Goal: Task Accomplishment & Management: Use online tool/utility

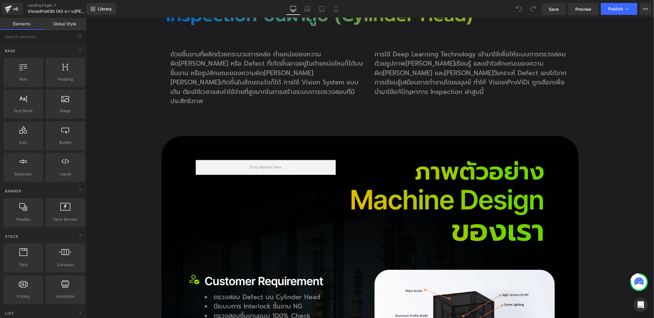
scroll to position [1073, 0]
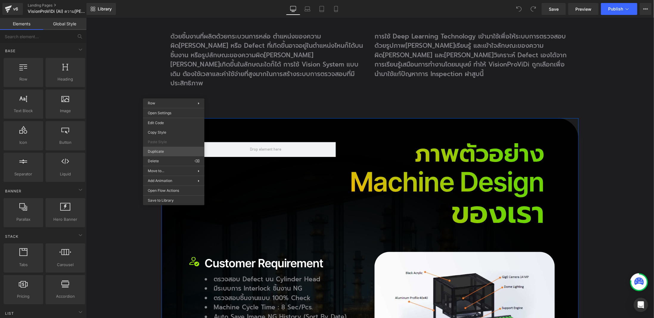
drag, startPoint x: 255, startPoint y: 168, endPoint x: 171, endPoint y: 150, distance: 86.8
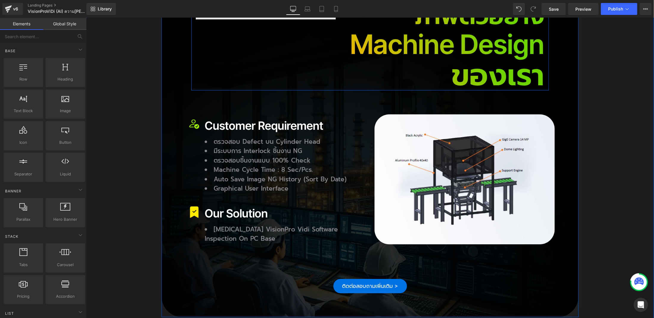
scroll to position [1121, 0]
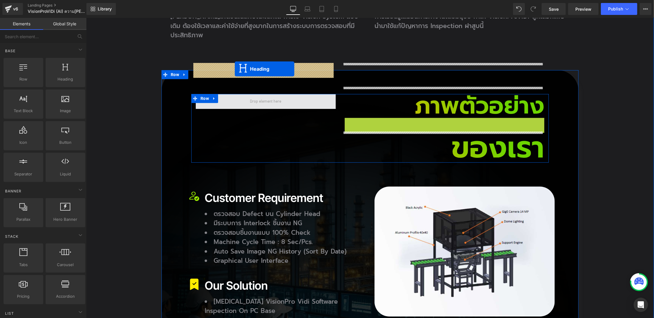
drag, startPoint x: 439, startPoint y: 100, endPoint x: 235, endPoint y: 69, distance: 206.6
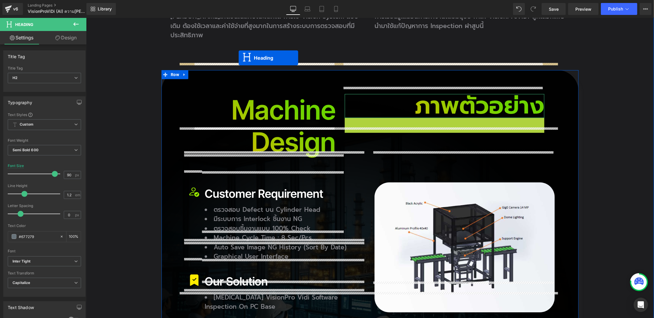
drag, startPoint x: 433, startPoint y: 103, endPoint x: 238, endPoint y: 58, distance: 200.3
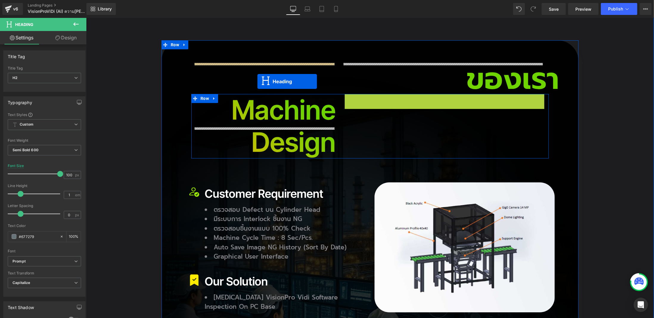
drag, startPoint x: 439, startPoint y: 74, endPoint x: 257, endPoint y: 81, distance: 181.9
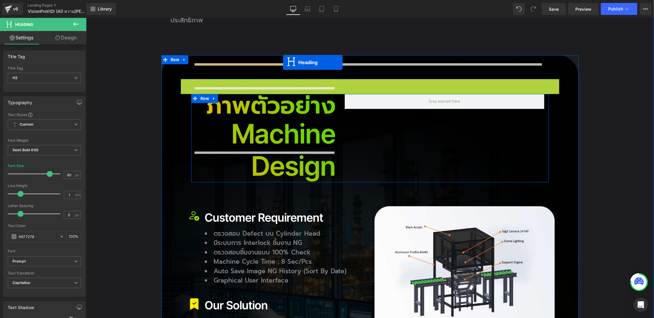
drag, startPoint x: 361, startPoint y: 47, endPoint x: 283, endPoint y: 62, distance: 79.2
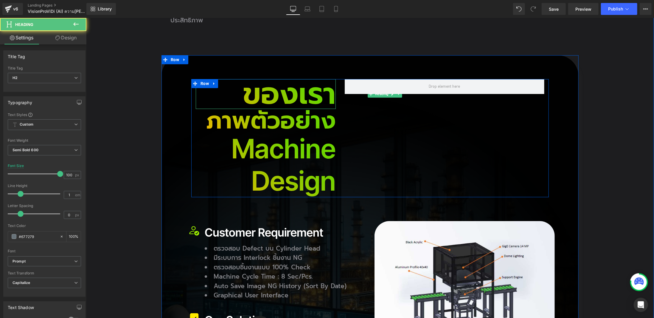
scroll to position [1121, 0]
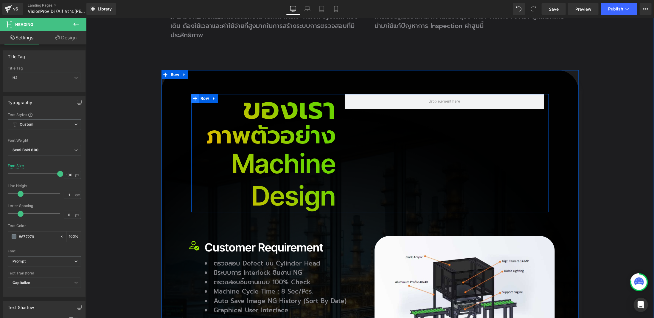
click at [195, 94] on span at bounding box center [195, 98] width 8 height 9
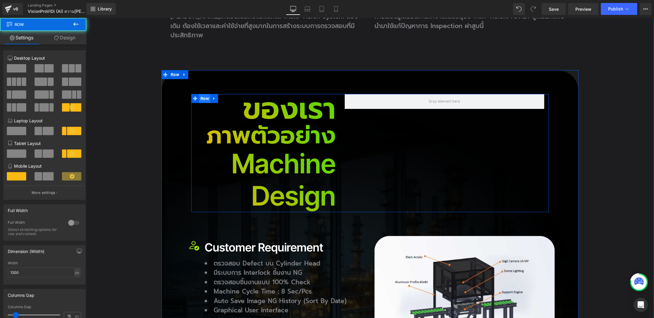
click at [201, 94] on span "Row" at bounding box center [204, 98] width 11 height 9
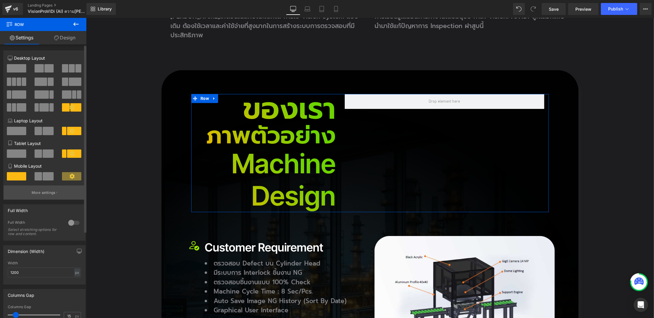
click at [44, 193] on p "More settings" at bounding box center [44, 192] width 24 height 5
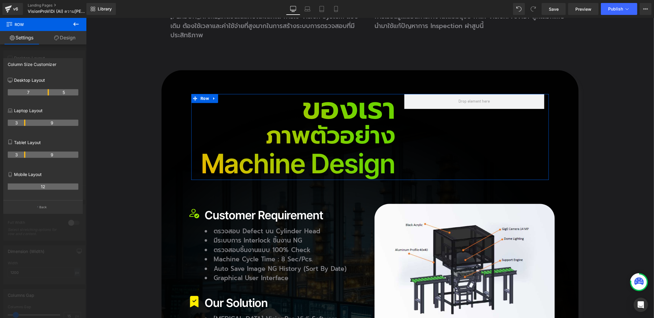
drag, startPoint x: 36, startPoint y: 94, endPoint x: 47, endPoint y: 94, distance: 10.7
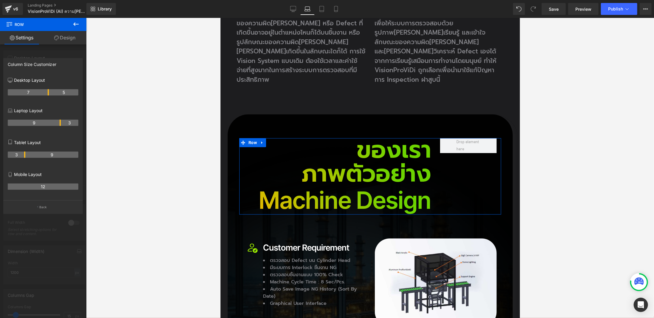
drag, startPoint x: 24, startPoint y: 122, endPoint x: 62, endPoint y: 125, distance: 38.0
click at [62, 125] on tr "9 3" at bounding box center [43, 123] width 71 height 6
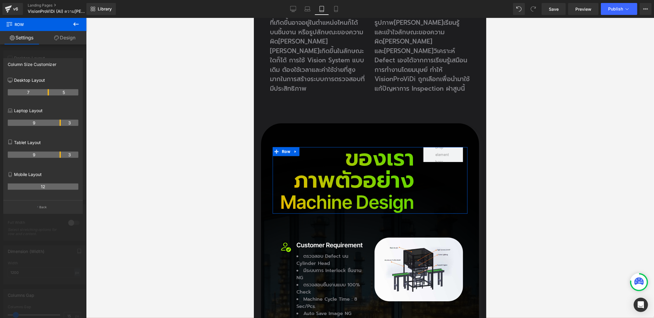
drag, startPoint x: 24, startPoint y: 154, endPoint x: 59, endPoint y: 155, distance: 35.5
click at [59, 155] on th "9" at bounding box center [34, 154] width 53 height 6
click at [296, 11] on icon at bounding box center [293, 9] width 6 height 6
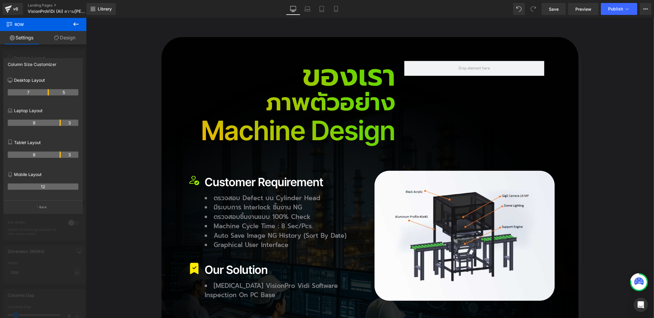
scroll to position [1155, 0]
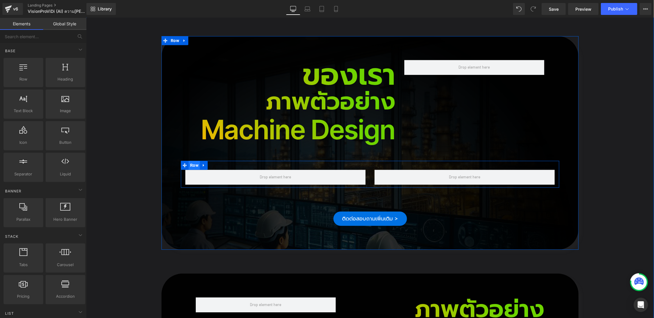
click at [190, 160] on span "Row" at bounding box center [193, 164] width 11 height 9
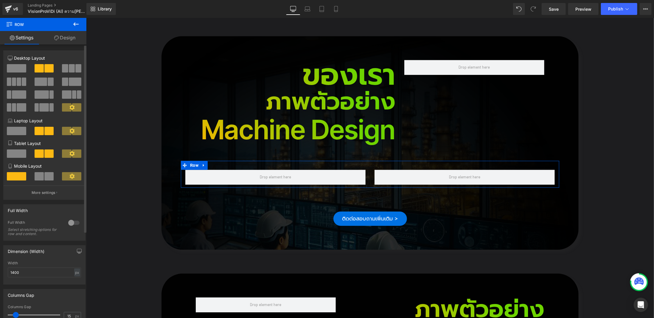
drag, startPoint x: 22, startPoint y: 71, endPoint x: 38, endPoint y: 69, distance: 15.5
click at [22, 71] on span at bounding box center [16, 68] width 19 height 8
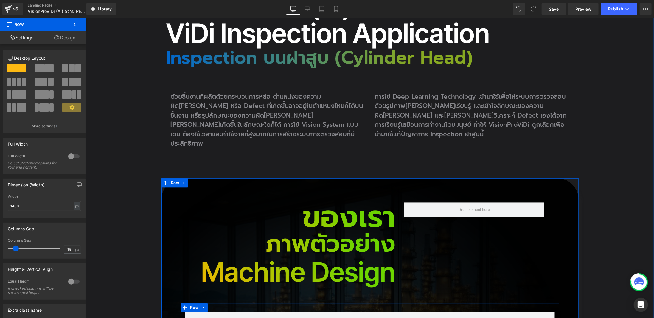
scroll to position [1006, 0]
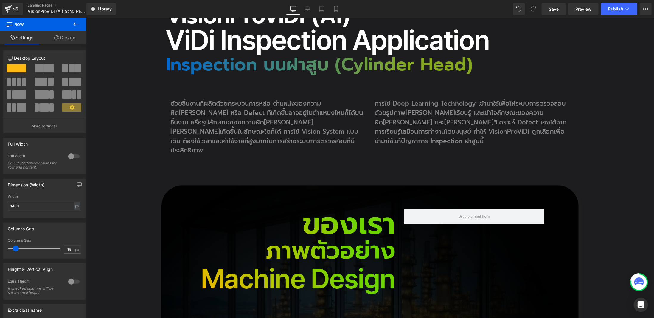
click at [75, 26] on icon at bounding box center [75, 24] width 7 height 7
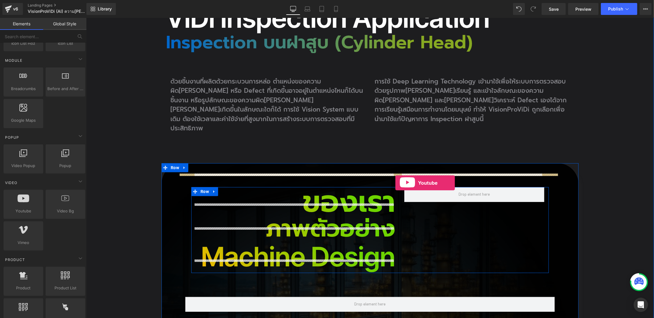
scroll to position [1036, 0]
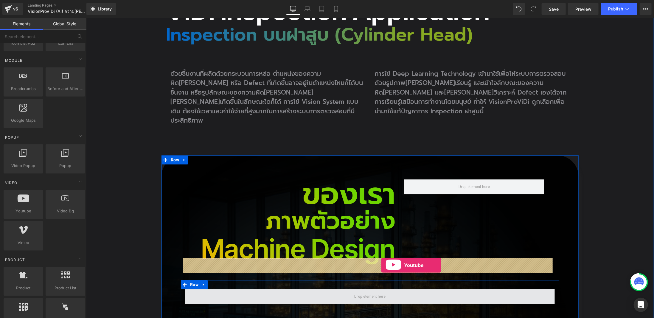
drag, startPoint x: 106, startPoint y: 216, endPoint x: 381, endPoint y: 265, distance: 279.3
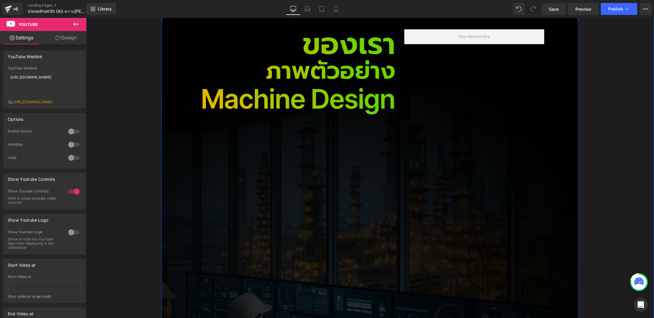
scroll to position [1185, 0]
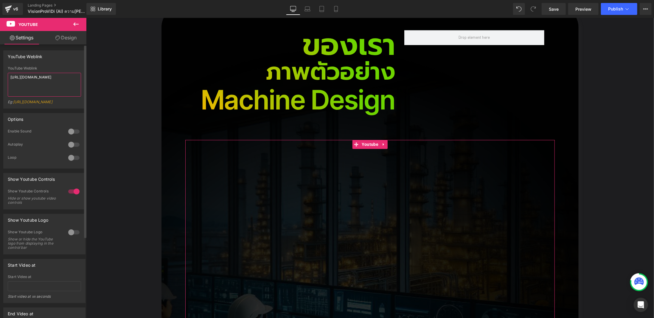
drag, startPoint x: 41, startPoint y: 80, endPoint x: 0, endPoint y: 77, distance: 41.2
click at [0, 77] on div "YouTube Weblink YouTube Weblink [URL][DOMAIN_NAME] Eg: [URL][DOMAIN_NAME]" at bounding box center [44, 77] width 89 height 63
paste textarea "[DOMAIN_NAME][URL]"
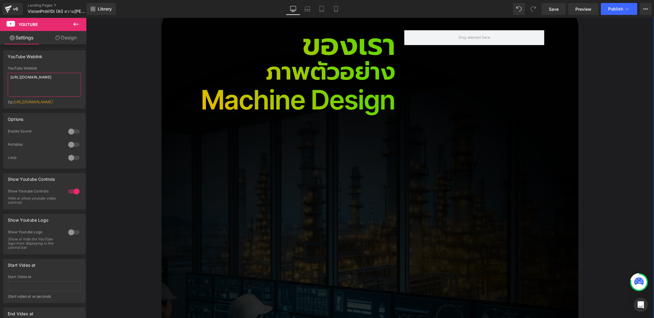
scroll to position [1066, 0]
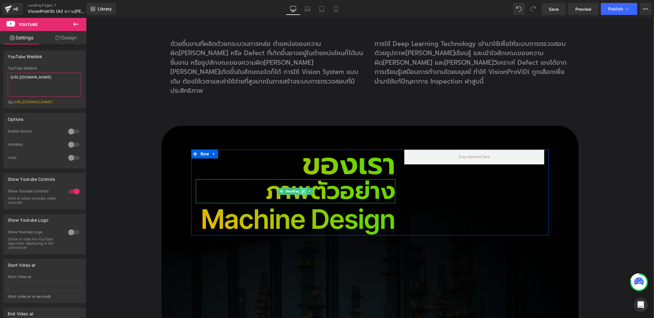
type textarea "[URL][DOMAIN_NAME]"
drag, startPoint x: 298, startPoint y: 161, endPoint x: 307, endPoint y: 126, distance: 35.9
click at [307, 149] on div "ของเรา Heading ภาพตัวอย่าง Heading Machine Design Heading" at bounding box center [295, 192] width 209 height 86
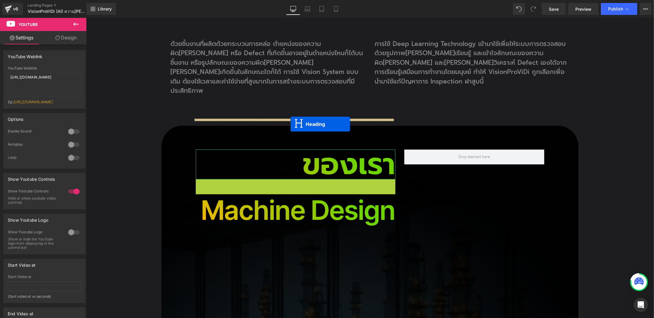
drag, startPoint x: 289, startPoint y: 158, endPoint x: 290, endPoint y: 123, distance: 34.9
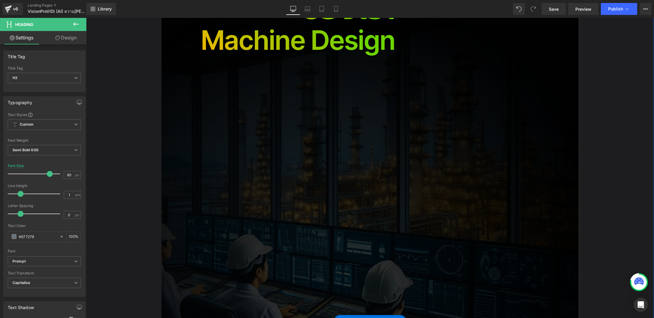
scroll to position [1125, 0]
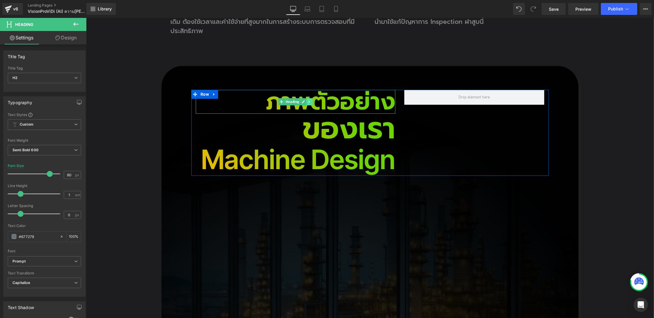
click at [306, 98] on link at bounding box center [309, 101] width 6 height 7
click at [335, 89] on h2 "ภาพตัวอย่าง" at bounding box center [296, 101] width 200 height 24
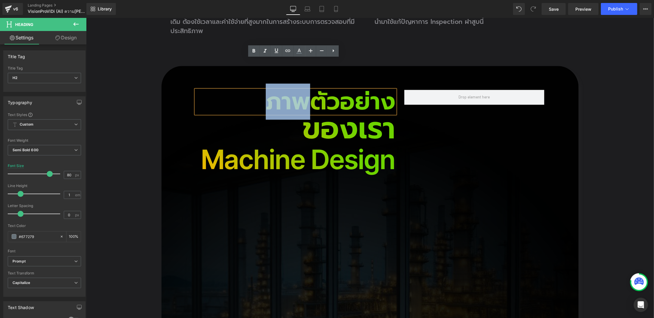
drag, startPoint x: 309, startPoint y: 69, endPoint x: 271, endPoint y: 72, distance: 38.6
click at [271, 89] on h2 "ภาพตัวอย่าง" at bounding box center [296, 101] width 200 height 24
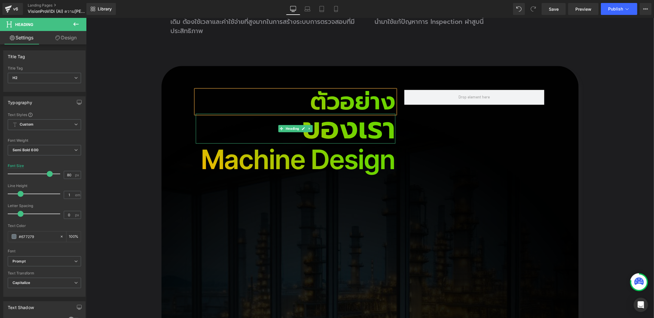
click at [343, 113] on h2 "ของเรา" at bounding box center [296, 128] width 200 height 30
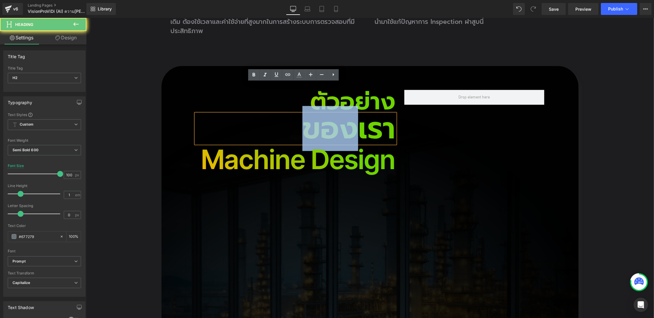
click at [343, 113] on h2 "ของเรา" at bounding box center [296, 128] width 200 height 30
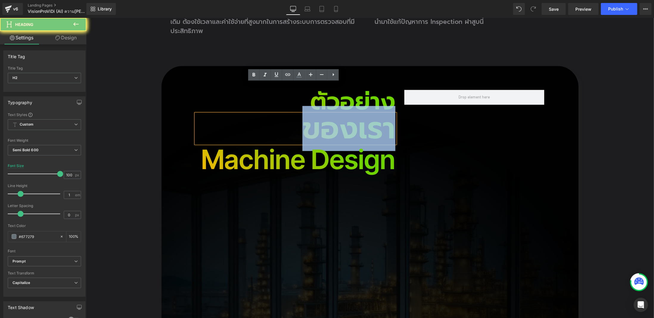
click at [343, 113] on h2 "ของเรา" at bounding box center [296, 128] width 200 height 30
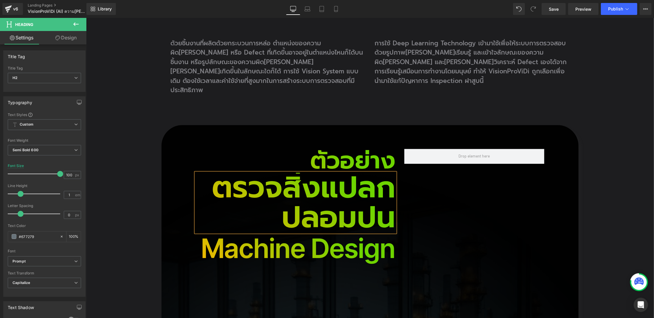
scroll to position [1066, 0]
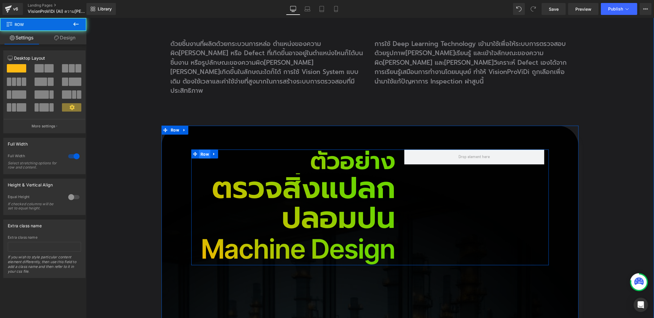
click at [202, 149] on span "Row" at bounding box center [204, 153] width 11 height 9
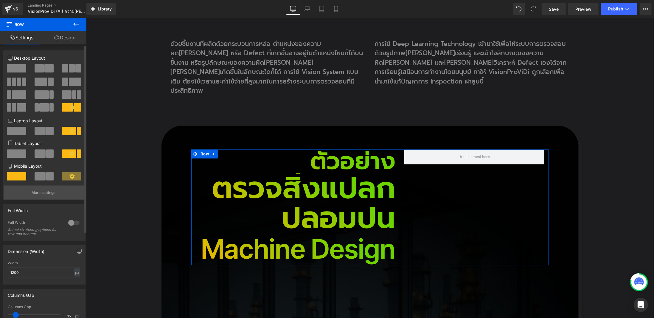
click at [54, 196] on button "More settings" at bounding box center [45, 192] width 82 height 14
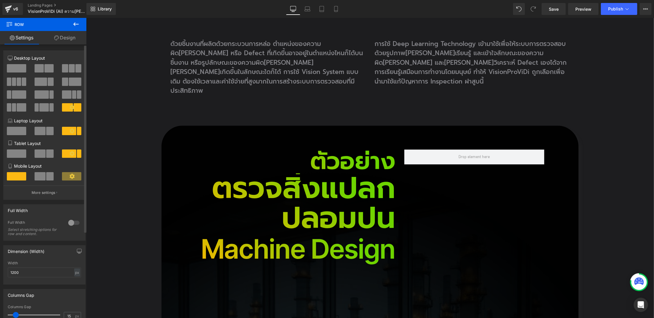
click at [390, 191] on h2 "ตรวจสิ่งแปลกปลอมปน" at bounding box center [296, 203] width 200 height 60
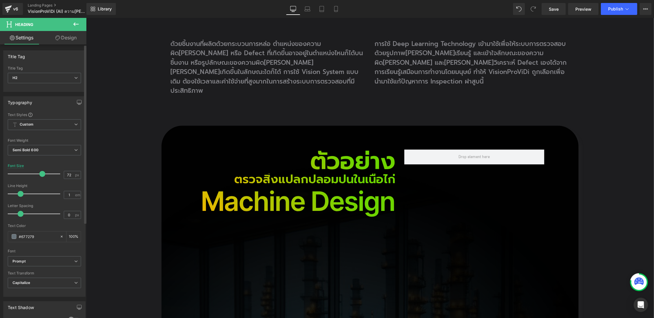
type input "73"
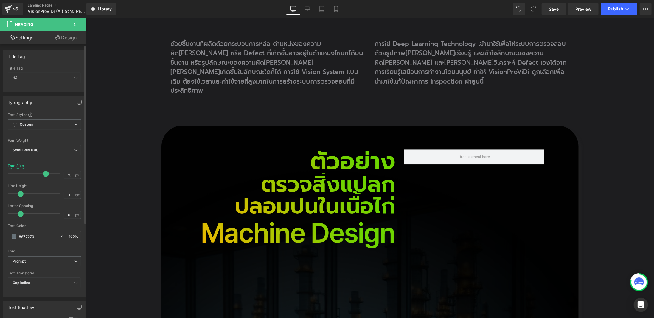
drag, startPoint x: 57, startPoint y: 172, endPoint x: 43, endPoint y: 176, distance: 14.4
click at [43, 176] on div at bounding box center [35, 174] width 49 height 12
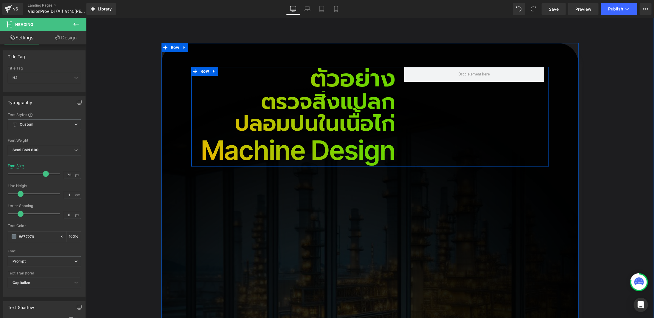
scroll to position [1155, 0]
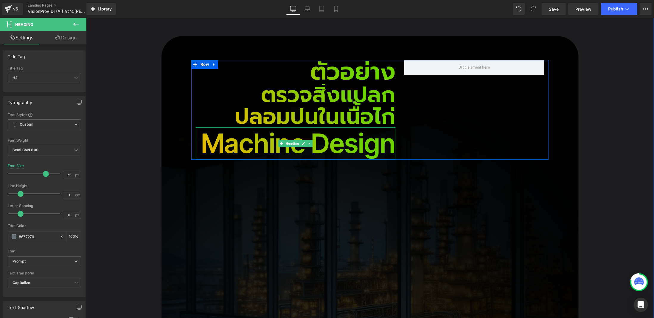
click at [354, 127] on h2 "Machine Design" at bounding box center [296, 143] width 200 height 32
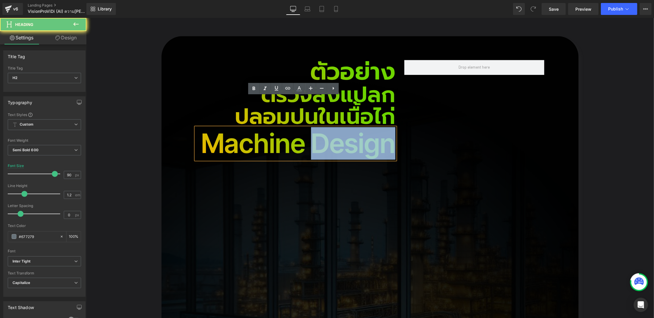
click at [354, 127] on h2 "Machine Design" at bounding box center [296, 143] width 200 height 32
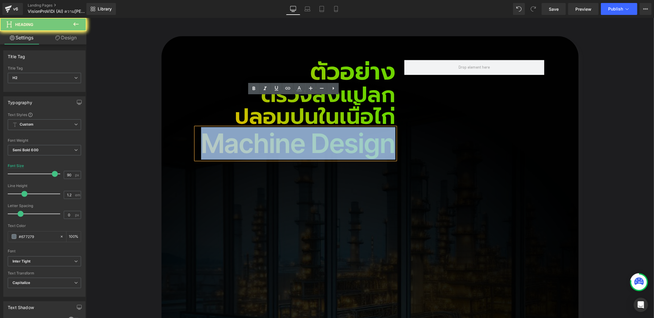
click at [354, 127] on h2 "Machine Design" at bounding box center [296, 143] width 200 height 32
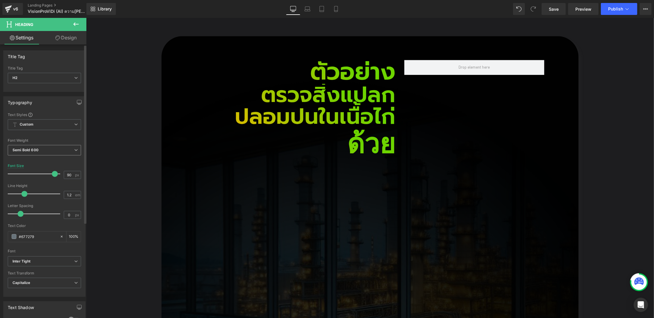
click at [40, 149] on span "Semi Bold 600" at bounding box center [44, 150] width 73 height 10
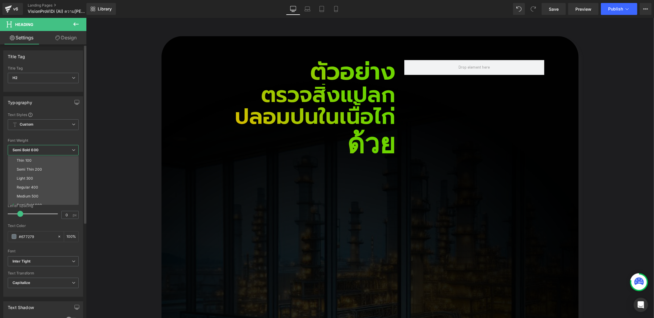
click at [40, 149] on span "Semi Bold 600" at bounding box center [43, 150] width 71 height 10
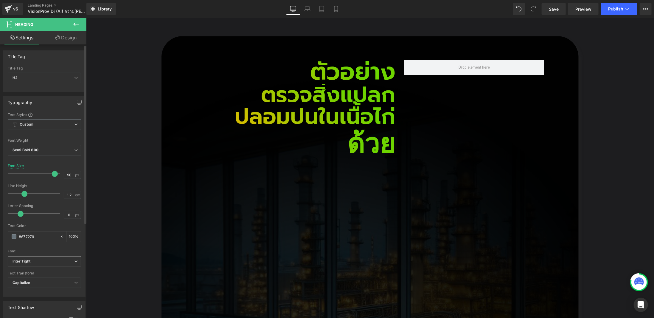
click at [28, 259] on icon "Inter Tight" at bounding box center [22, 261] width 18 height 5
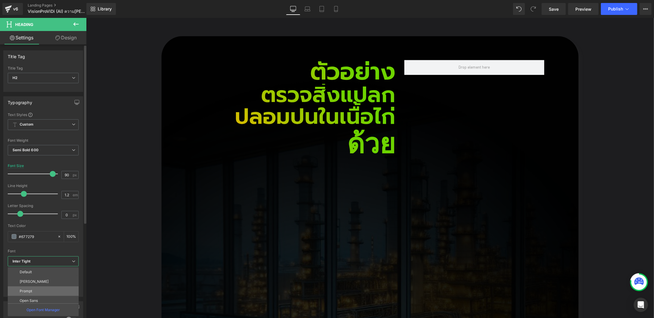
click at [41, 289] on li "Prompt" at bounding box center [45, 291] width 74 height 10
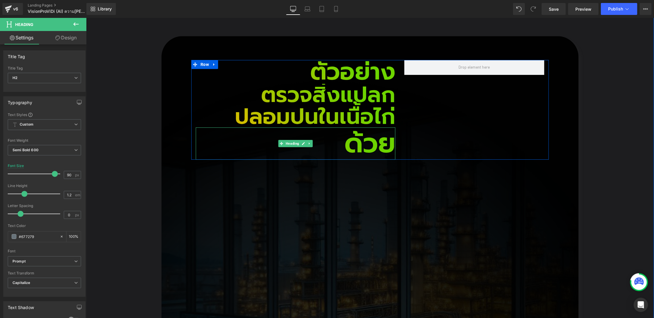
click at [384, 127] on h2 "ด้วย" at bounding box center [296, 143] width 200 height 32
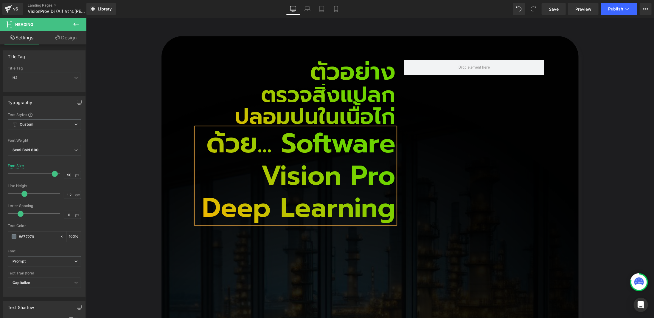
click at [321, 127] on h2 "ด้วย... Software Vision Pro Deep Learning" at bounding box center [296, 175] width 200 height 97
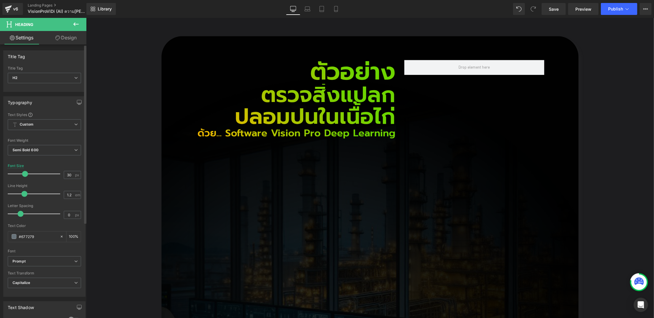
type input "28"
drag, startPoint x: 52, startPoint y: 174, endPoint x: 20, endPoint y: 175, distance: 31.3
click at [20, 175] on span at bounding box center [22, 174] width 6 height 6
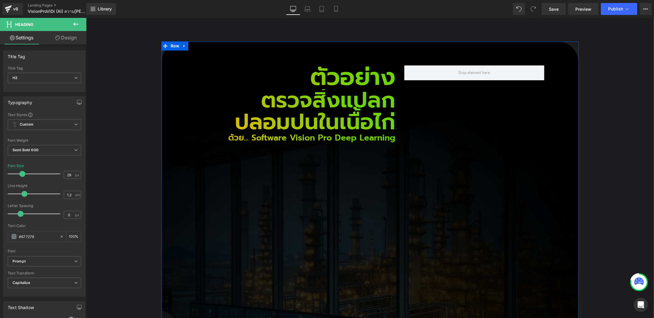
scroll to position [1066, 0]
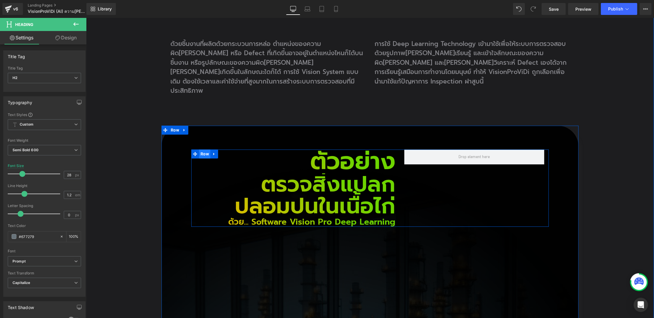
click at [204, 149] on span "Row" at bounding box center [204, 153] width 11 height 9
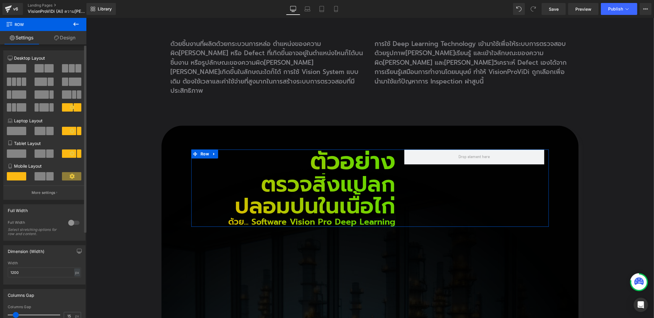
click at [21, 69] on span at bounding box center [16, 68] width 19 height 8
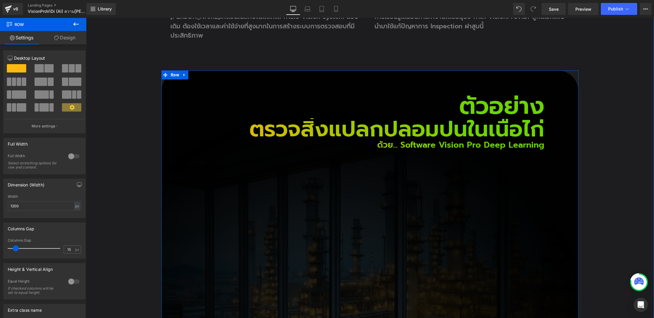
scroll to position [1095, 0]
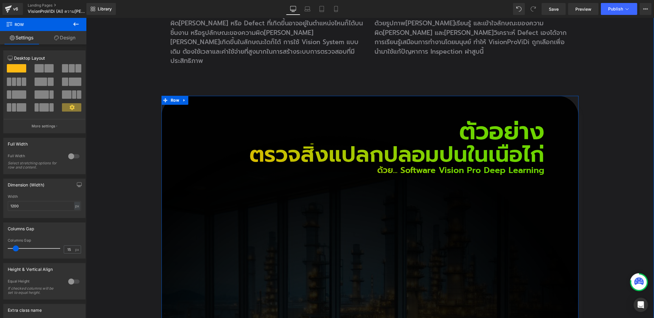
click at [493, 119] on h2 "ตัวอย่าง" at bounding box center [370, 131] width 349 height 24
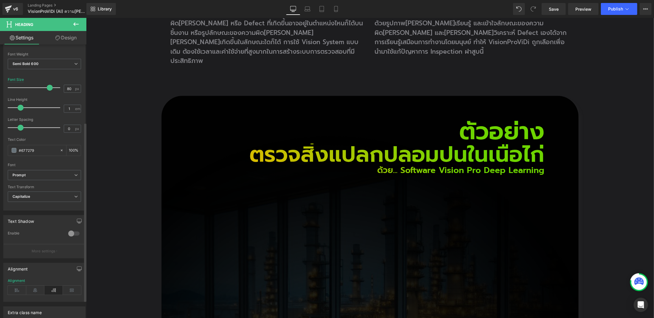
scroll to position [119, 0]
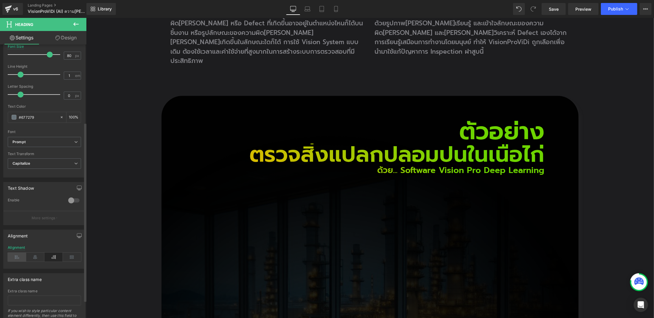
click at [21, 255] on icon at bounding box center [17, 256] width 18 height 9
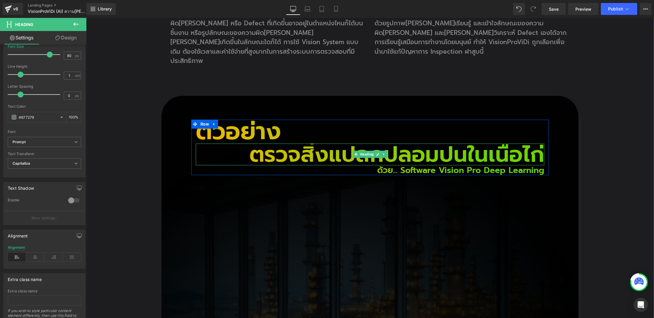
click at [283, 143] on h2 "ตรวจสิ่งแปลกปลอมปนในเนื้อไก่" at bounding box center [370, 154] width 349 height 22
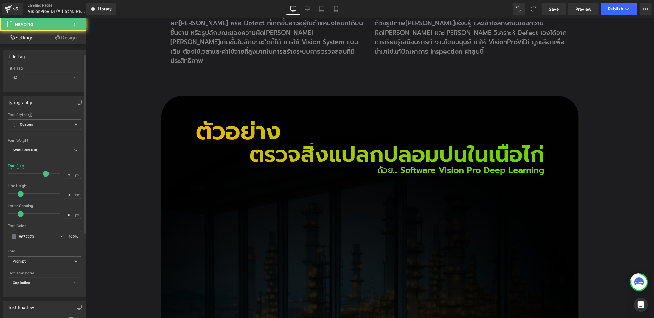
scroll to position [146, 0]
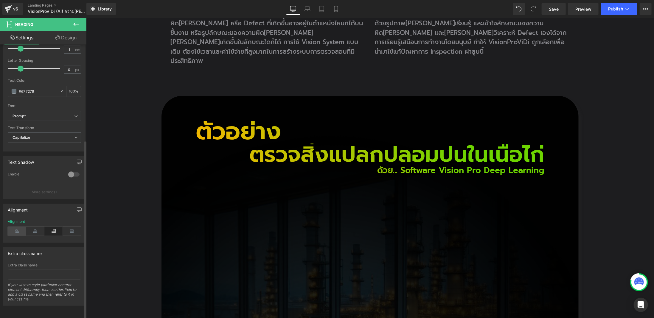
click at [17, 228] on icon at bounding box center [17, 231] width 18 height 9
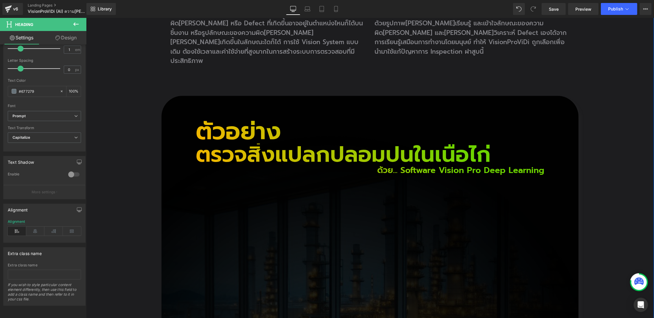
click at [390, 165] on h2 "ด้วย... Software Vision Pro Deep Learning" at bounding box center [370, 170] width 349 height 10
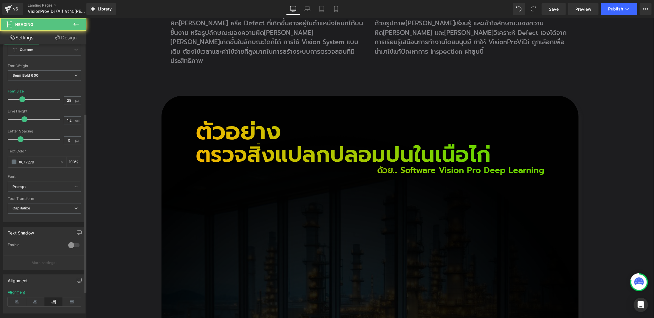
scroll to position [119, 0]
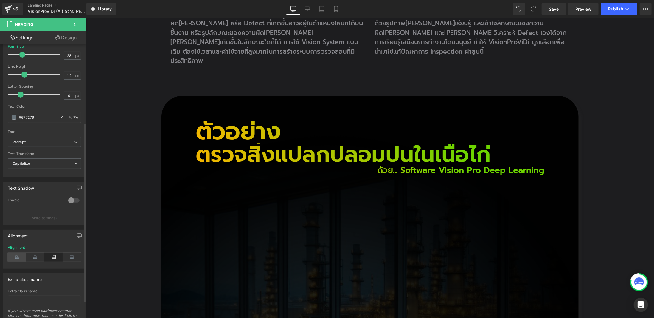
click at [18, 254] on icon at bounding box center [17, 256] width 18 height 9
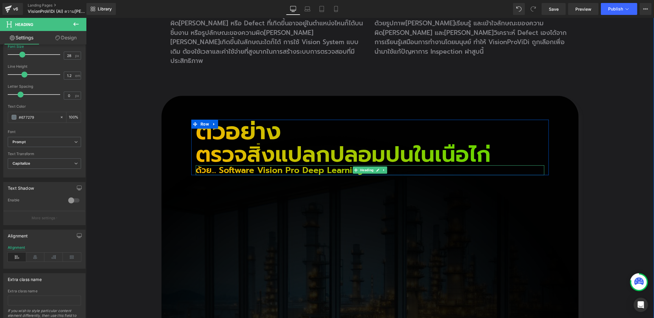
click at [341, 165] on h2 "ด้วย... Software Vision Pro Deep Learning" at bounding box center [370, 170] width 349 height 10
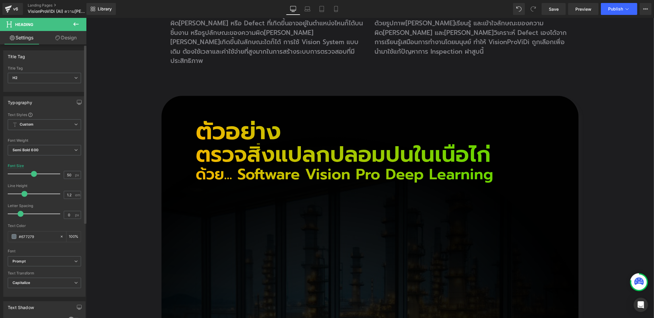
type input "49"
drag, startPoint x: 21, startPoint y: 175, endPoint x: 31, endPoint y: 172, distance: 10.8
click at [31, 172] on span at bounding box center [33, 174] width 6 height 6
click at [589, 111] on div "Easy Training and Deployment Heading Image ViDi จะวิเคราะห์ภาพถ่ายทางอุตสาหกรรม…" at bounding box center [370, 291] width 568 height 1616
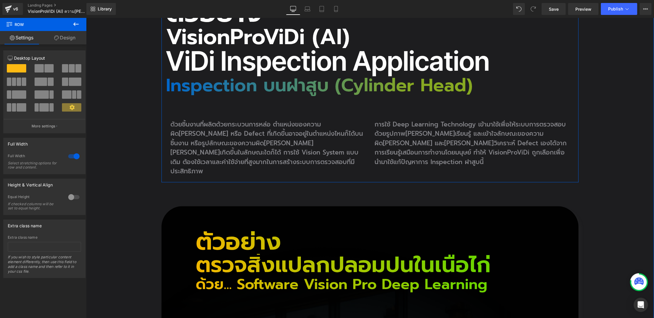
scroll to position [1066, 0]
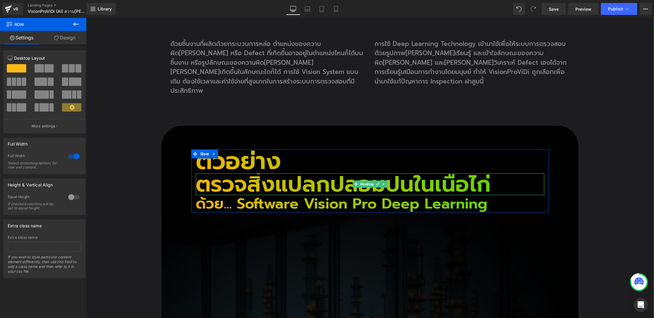
click at [456, 173] on h2 "ตรวจสิ่งแปลกปลอมปนในเนื้อไก่" at bounding box center [370, 184] width 349 height 22
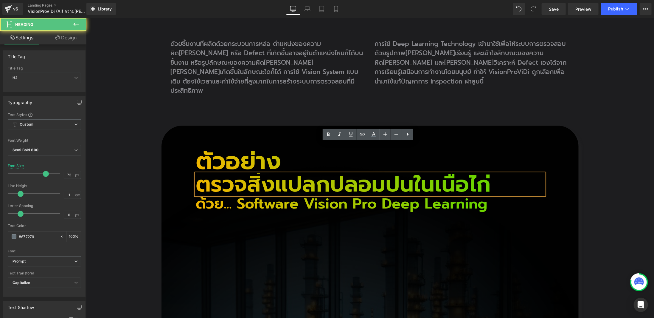
click at [452, 173] on h2 "ตรวจสิ่งแปลกปลอมปนในเนื้อไก่" at bounding box center [370, 184] width 349 height 22
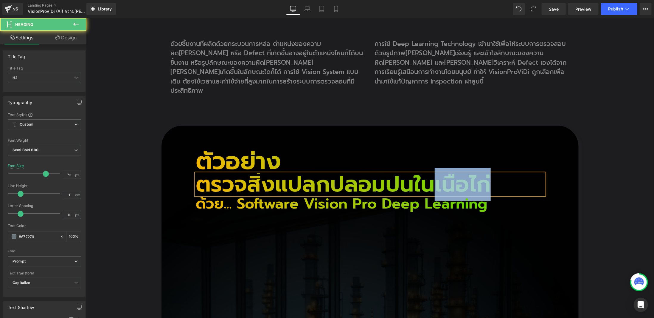
drag, startPoint x: 430, startPoint y: 156, endPoint x: 498, endPoint y: 151, distance: 67.5
click at [498, 173] on h2 "ตรวจสิ่งแปลกปลอมปนในเนื้้อไก่" at bounding box center [370, 184] width 349 height 22
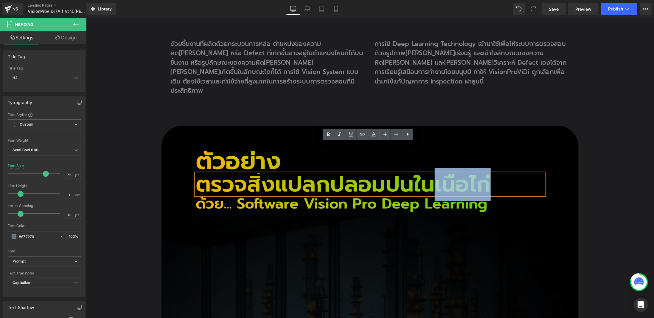
click at [489, 173] on h2 "ตรวจสิ่งแปลกปลอมปนในเนื้้อไก่" at bounding box center [370, 184] width 349 height 22
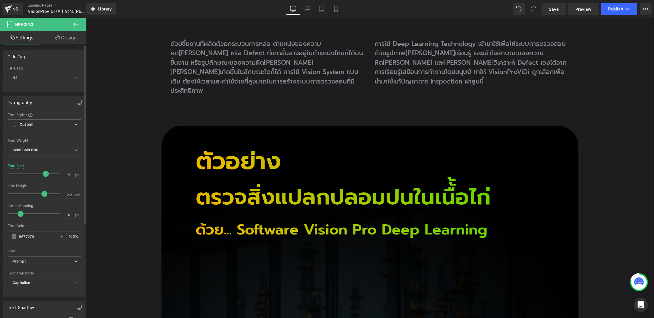
type input "2.1"
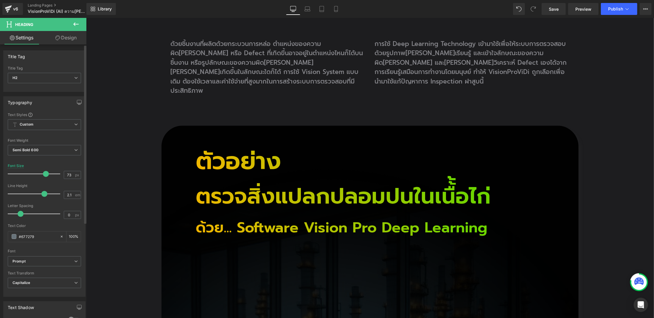
drag, startPoint x: 20, startPoint y: 193, endPoint x: 42, endPoint y: 187, distance: 22.6
click at [42, 188] on div at bounding box center [35, 194] width 49 height 12
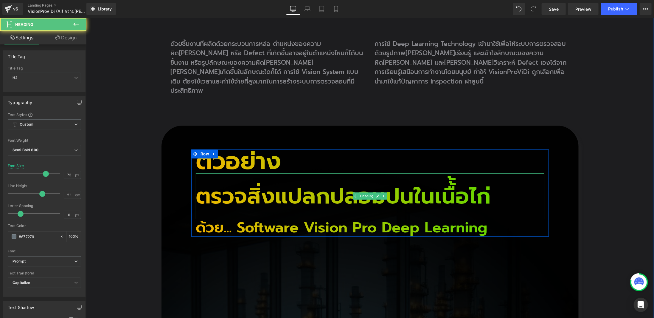
click at [455, 173] on h2 "ตรวจสิ่งแปลกปลอมปนในเนื้้อไก่" at bounding box center [370, 196] width 349 height 46
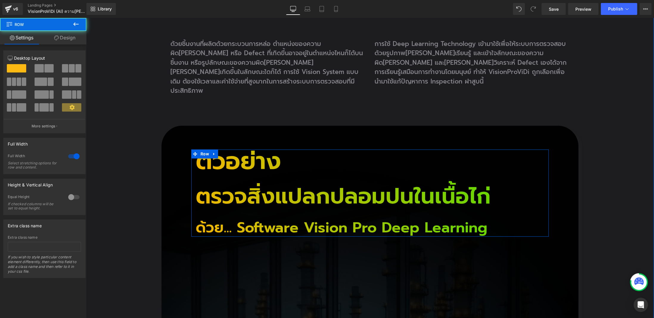
click at [213, 173] on h2 "ตรวจสิ่งแปลกปลอมปนในเนื้อไก่" at bounding box center [370, 196] width 349 height 46
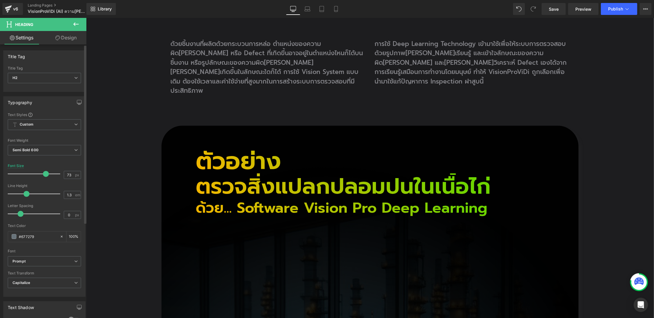
type input "1.4"
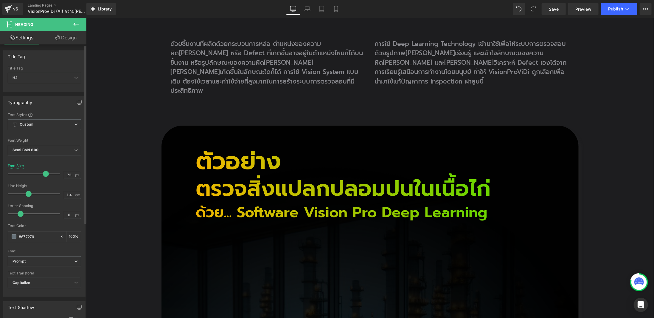
drag, startPoint x: 43, startPoint y: 193, endPoint x: 30, endPoint y: 193, distance: 12.5
click at [30, 193] on div at bounding box center [35, 194] width 49 height 12
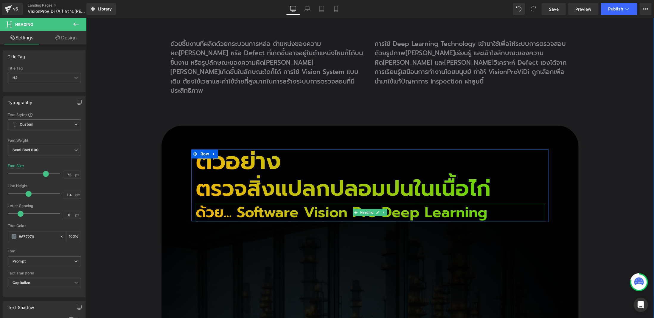
click at [225, 203] on h2 "ด้วย... Software Vision Pro Deep Learning" at bounding box center [370, 212] width 349 height 18
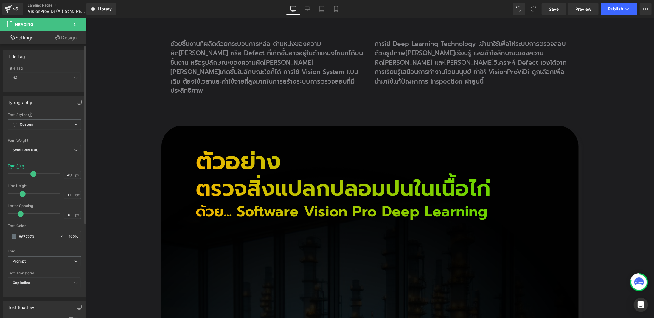
type input "1"
drag, startPoint x: 23, startPoint y: 193, endPoint x: 20, endPoint y: 198, distance: 5.9
click at [20, 198] on div at bounding box center [35, 194] width 49 height 12
click at [625, 144] on div "Easy Training and Deployment Heading Image ViDi จะวิเคราะห์ภาพถ่ายทางอุตสาหกรรม…" at bounding box center [370, 324] width 568 height 1622
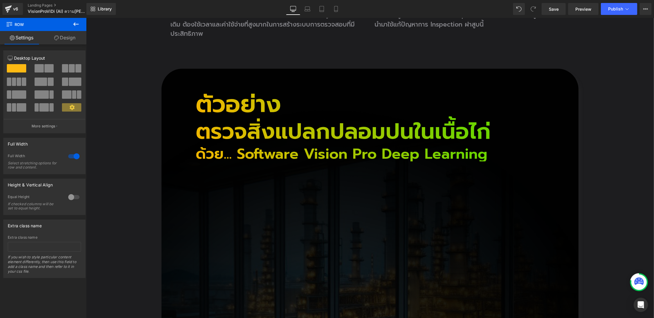
scroll to position [1200, 0]
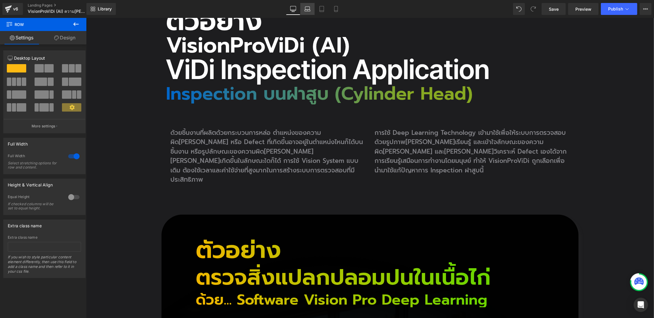
drag, startPoint x: 314, startPoint y: 10, endPoint x: 308, endPoint y: 10, distance: 6.3
click at [311, 10] on link "Laptop" at bounding box center [307, 9] width 14 height 12
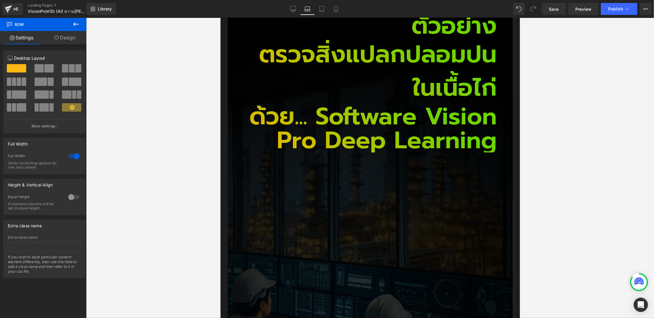
scroll to position [1066, 0]
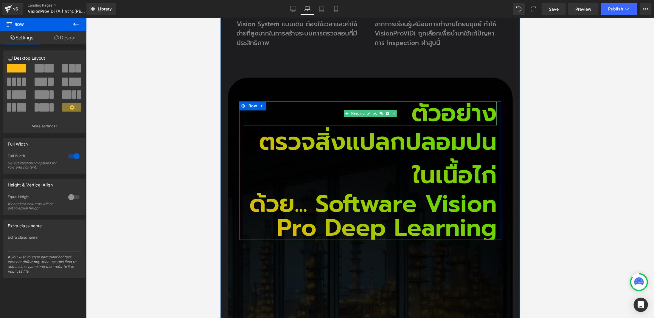
click at [429, 102] on h2 "ตัวอย่าง" at bounding box center [370, 113] width 253 height 24
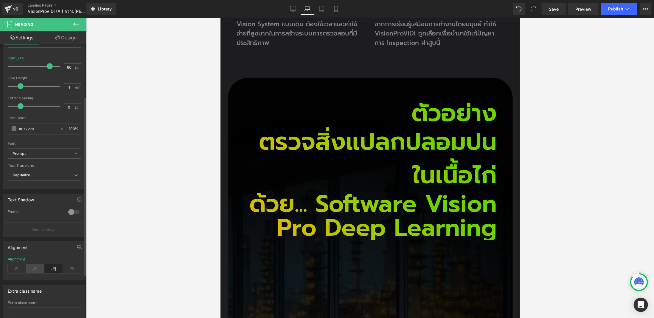
scroll to position [146, 0]
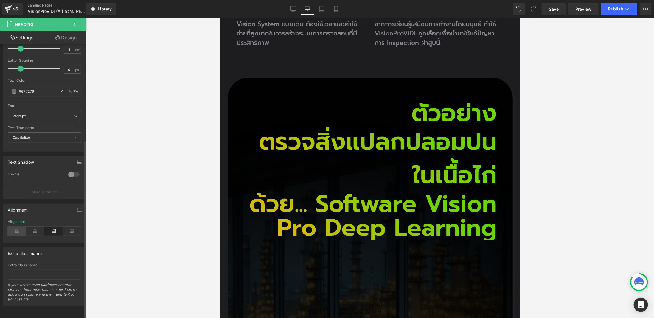
click at [21, 227] on icon at bounding box center [17, 231] width 18 height 9
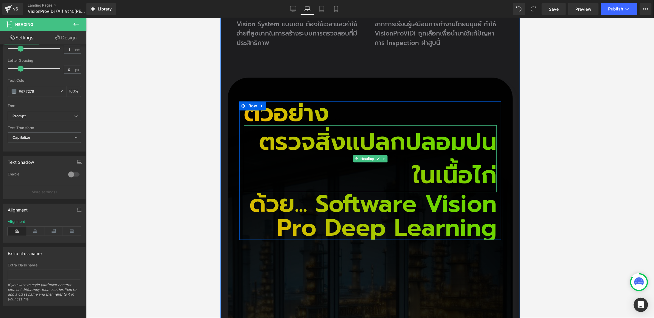
click at [266, 125] on h2 "ตรวจสิ่งแปลกปลอมปนในเนื้อไก่" at bounding box center [370, 158] width 253 height 67
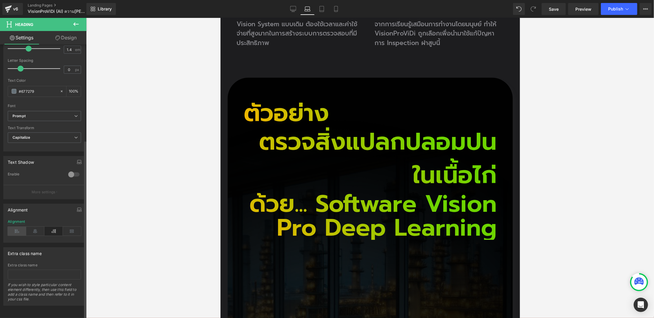
click at [15, 227] on icon at bounding box center [17, 231] width 18 height 9
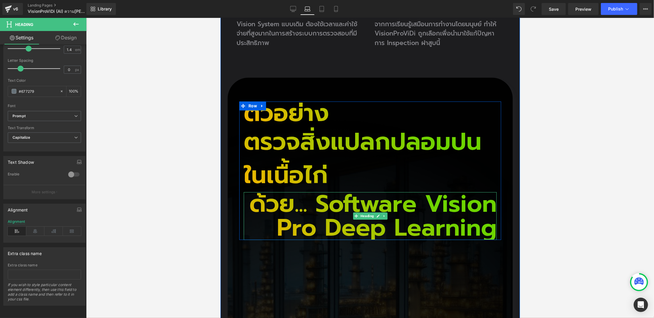
click at [266, 192] on h2 "ด้วย... Software Vision Pro Deep Learning" at bounding box center [370, 216] width 253 height 48
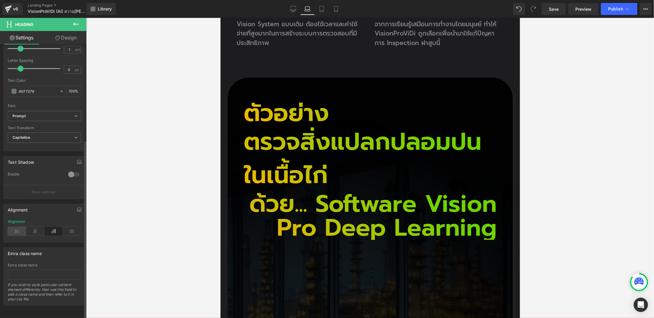
click at [15, 227] on icon at bounding box center [17, 231] width 18 height 9
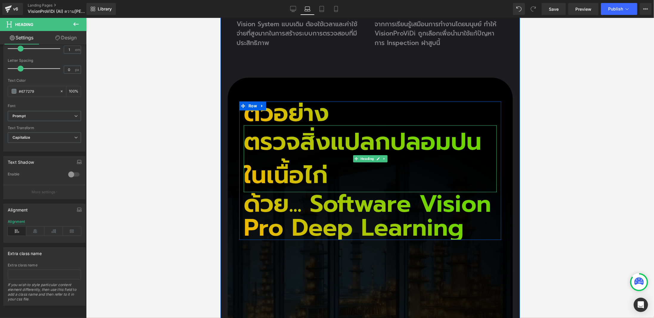
click at [286, 125] on h2 "ตรวจสิ่งแปลกปลอมปนในเนื้อไก่" at bounding box center [370, 158] width 253 height 67
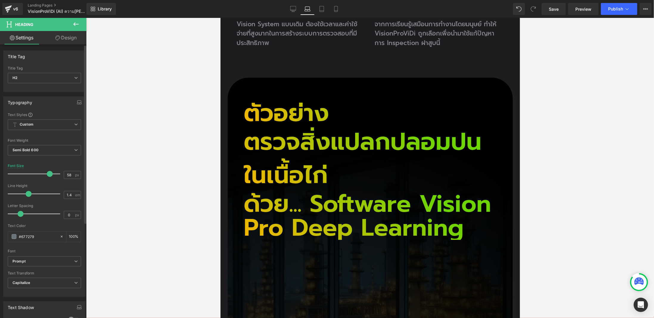
type input "56"
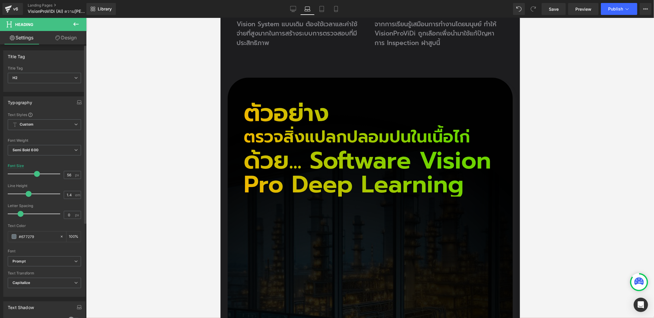
drag, startPoint x: 49, startPoint y: 171, endPoint x: 37, endPoint y: 171, distance: 12.2
click at [37, 171] on span at bounding box center [37, 174] width 6 height 6
click at [287, 155] on h2 "ด้วย... Software Vision Pro Deep Learning" at bounding box center [370, 172] width 253 height 48
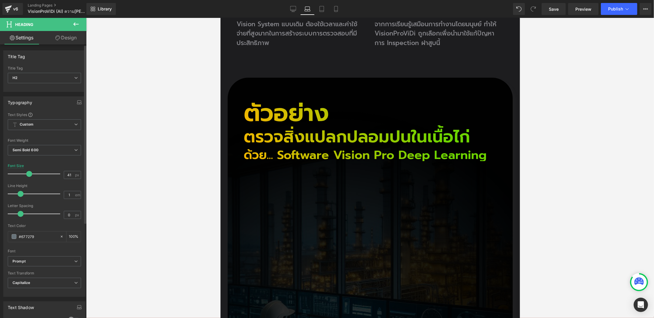
drag, startPoint x: 47, startPoint y: 173, endPoint x: 28, endPoint y: 178, distance: 20.4
click at [28, 178] on div at bounding box center [35, 174] width 49 height 12
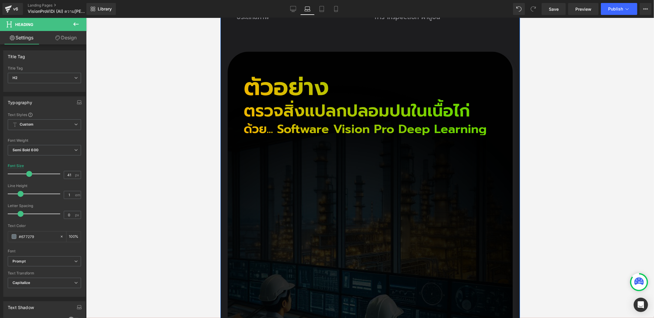
scroll to position [1007, 0]
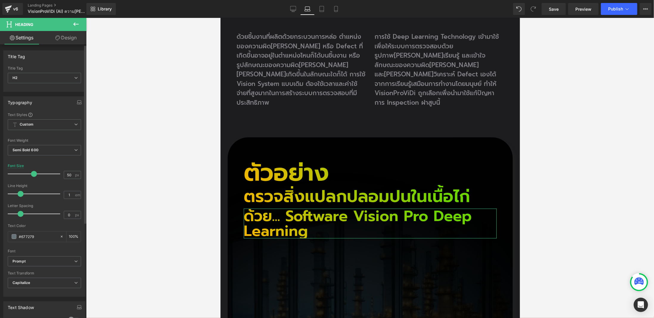
drag, startPoint x: 27, startPoint y: 175, endPoint x: 32, endPoint y: 174, distance: 4.5
click at [32, 174] on span at bounding box center [34, 174] width 6 height 6
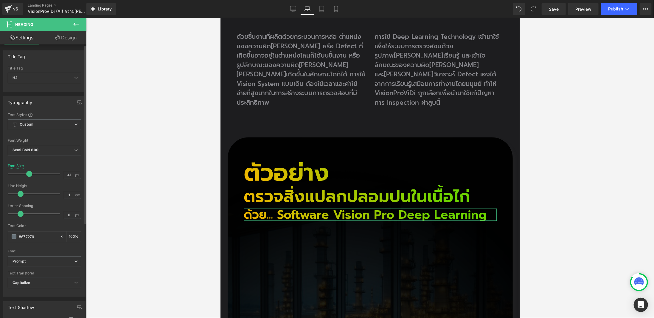
drag, startPoint x: 33, startPoint y: 175, endPoint x: 29, endPoint y: 176, distance: 4.9
click at [29, 176] on div at bounding box center [35, 174] width 49 height 12
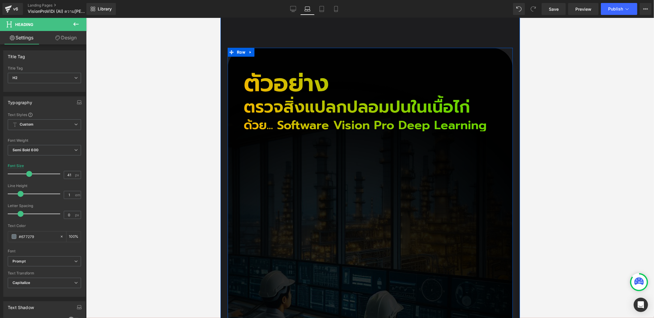
scroll to position [1245, 0]
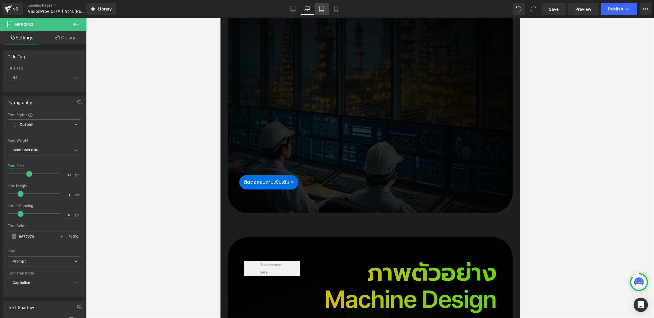
click at [318, 8] on link "Tablet" at bounding box center [322, 9] width 14 height 12
type input "62"
type input "100"
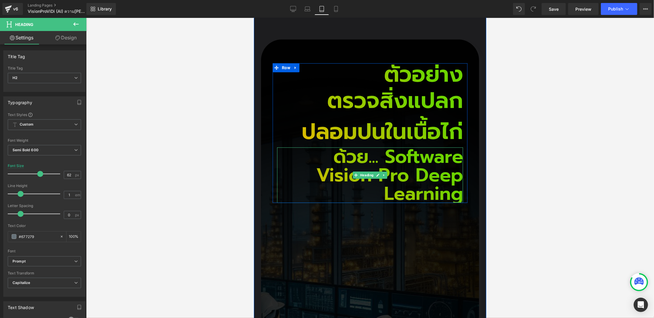
scroll to position [1045, 0]
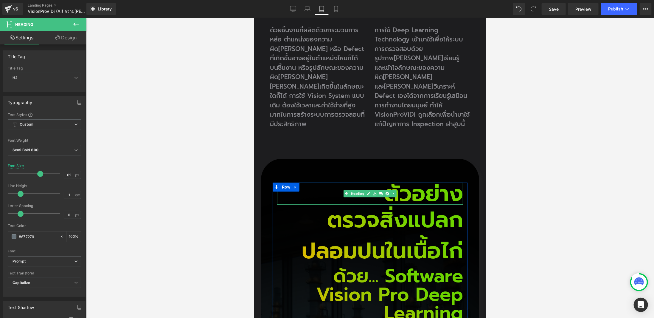
click at [408, 182] on h2 "ตัวอย่าง" at bounding box center [370, 193] width 186 height 22
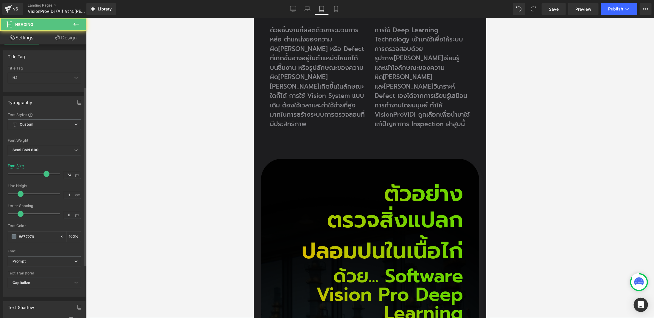
scroll to position [146, 0]
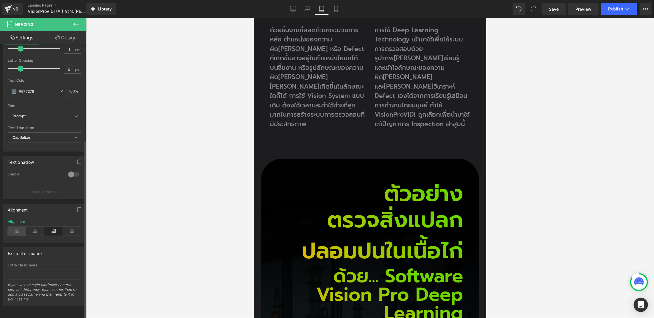
click at [17, 231] on icon at bounding box center [17, 231] width 18 height 9
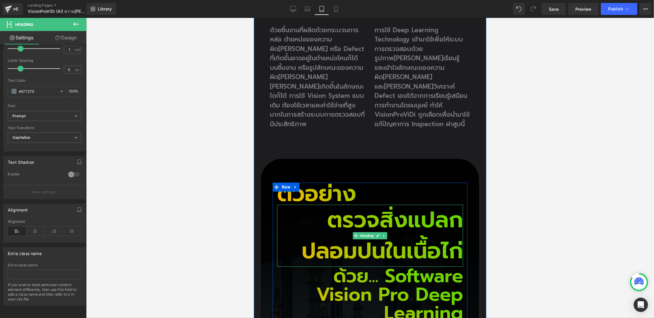
click at [339, 204] on h2 "ตรวจสิ่งแปลกปลอมปนในเนื้อไก่" at bounding box center [370, 235] width 186 height 62
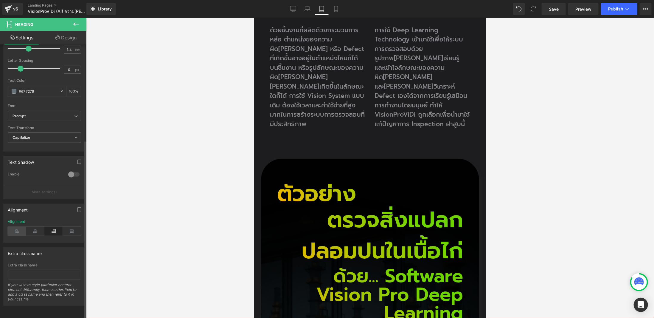
click at [17, 227] on icon at bounding box center [17, 231] width 18 height 9
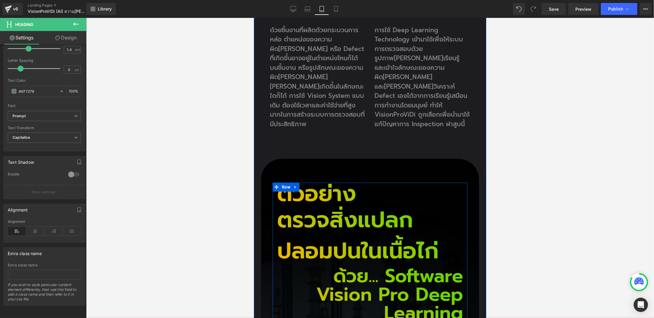
click at [333, 266] on h2 "ด้วย... Software Vision Pro Deep Learning" at bounding box center [370, 293] width 186 height 55
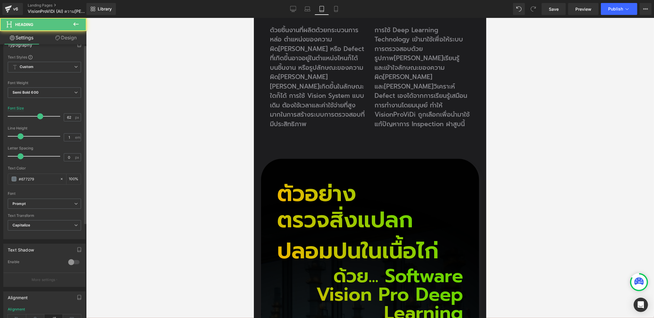
scroll to position [89, 0]
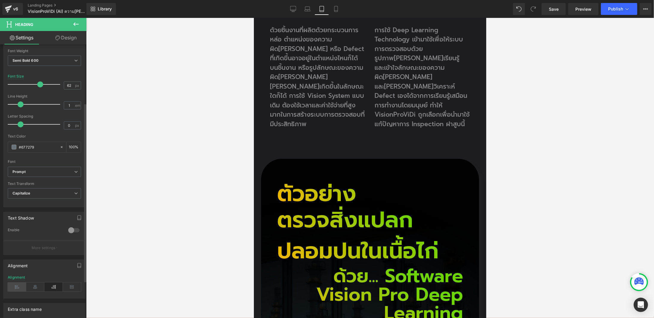
click at [19, 286] on icon at bounding box center [17, 286] width 18 height 9
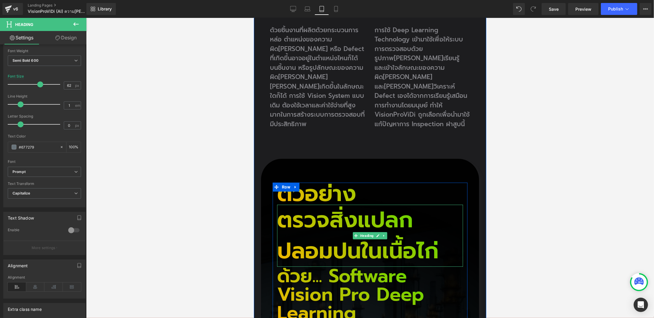
click at [305, 204] on h2 "ตรวจสิ่งแปลกปลอมปนในเนื้อไก่" at bounding box center [370, 235] width 186 height 62
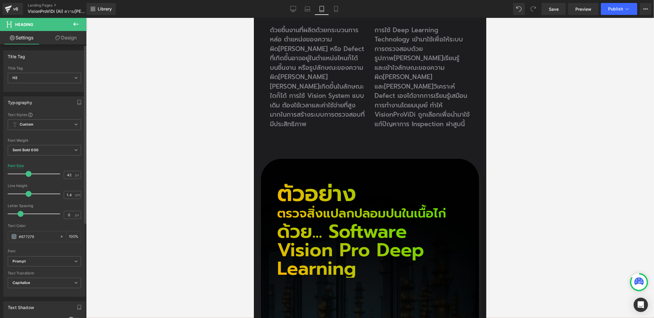
type input "44"
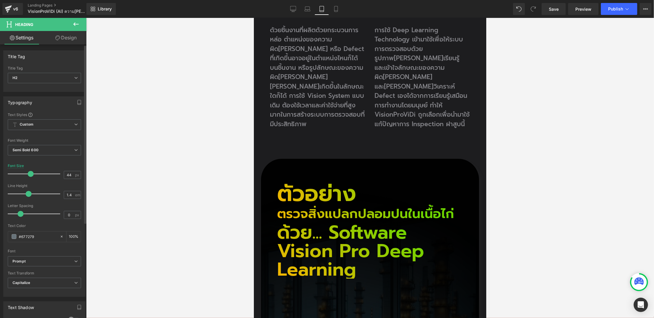
drag, startPoint x: 45, startPoint y: 176, endPoint x: 30, endPoint y: 181, distance: 16.1
click at [30, 181] on div "Font Size 44 px" at bounding box center [44, 174] width 73 height 20
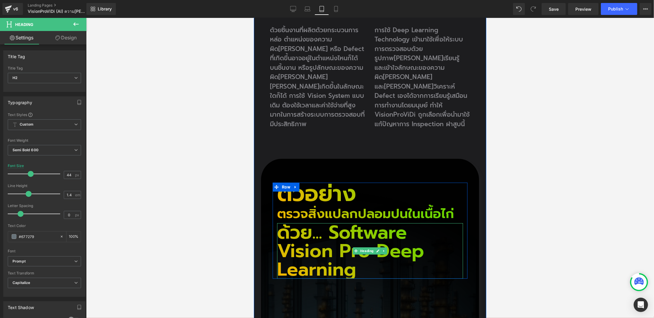
click at [295, 223] on h2 "ด้วย... Software Vision Pro Deep Learning" at bounding box center [370, 250] width 186 height 55
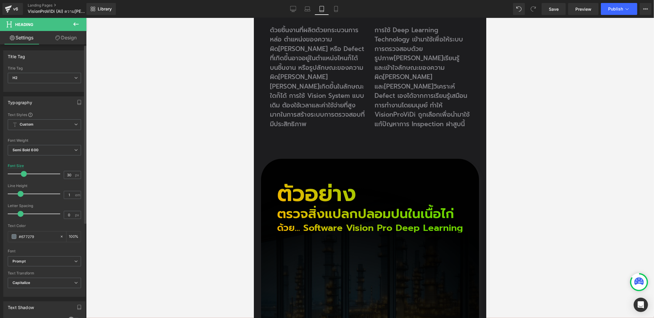
type input "29"
drag, startPoint x: 38, startPoint y: 172, endPoint x: 21, endPoint y: 178, distance: 17.5
click at [21, 178] on div at bounding box center [35, 174] width 49 height 12
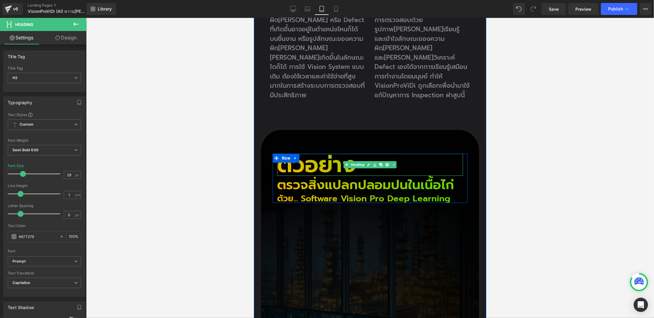
scroll to position [1134, 0]
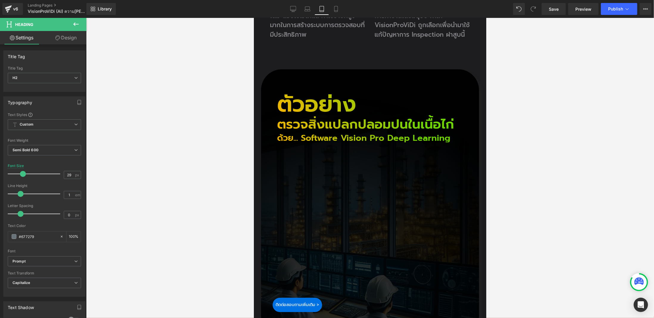
click at [571, 149] on div at bounding box center [370, 168] width 568 height 300
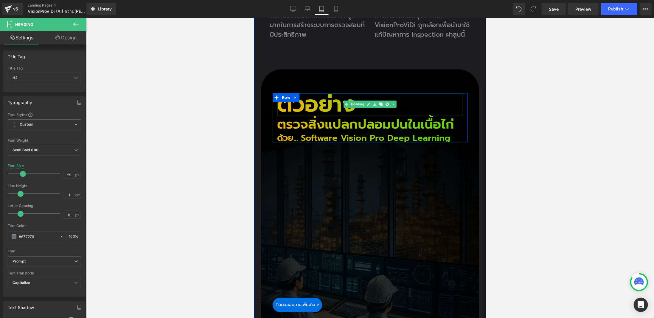
click at [299, 93] on h2 "ตัวอย่าง" at bounding box center [370, 104] width 186 height 22
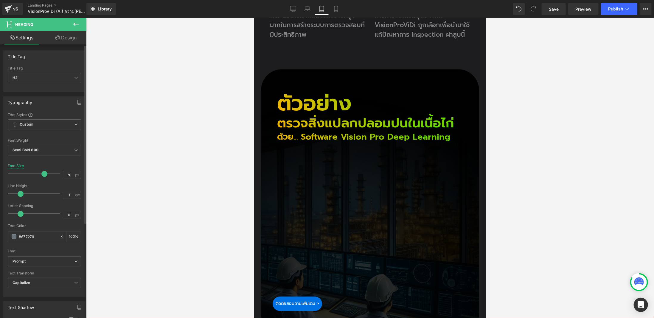
click at [42, 175] on span at bounding box center [44, 174] width 6 height 6
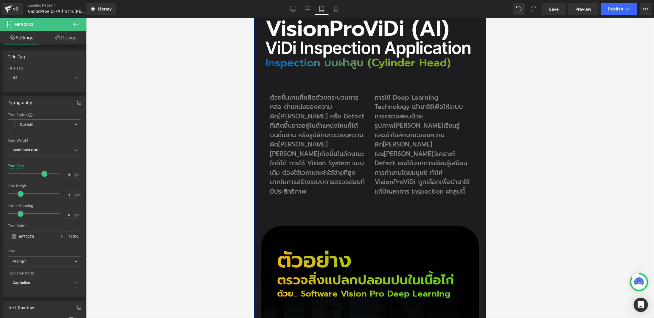
scroll to position [955, 0]
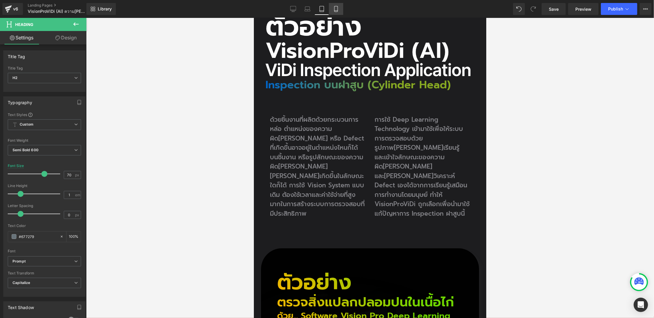
click at [339, 10] on link "Mobile" at bounding box center [336, 9] width 14 height 12
type input "45"
type input "100"
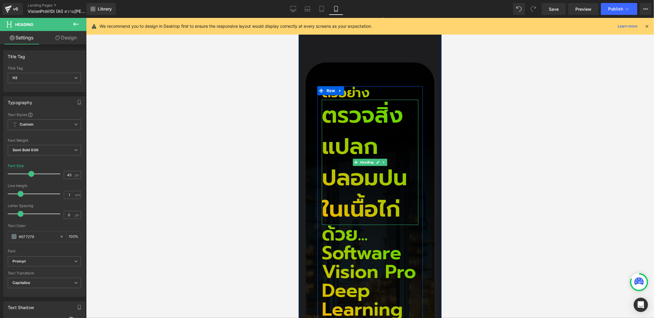
scroll to position [1073, 0]
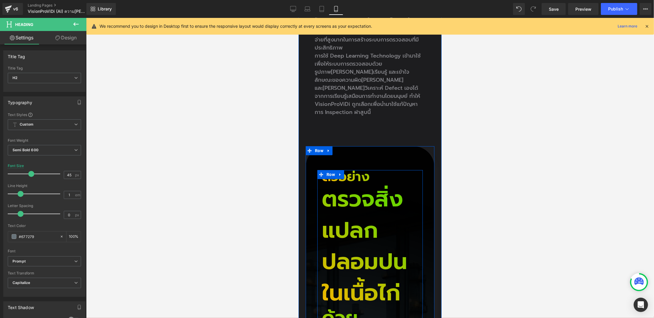
click at [335, 183] on h2 "ตรวจสิ่งแปลกปลอมปนในเนื้อไก่" at bounding box center [370, 245] width 97 height 125
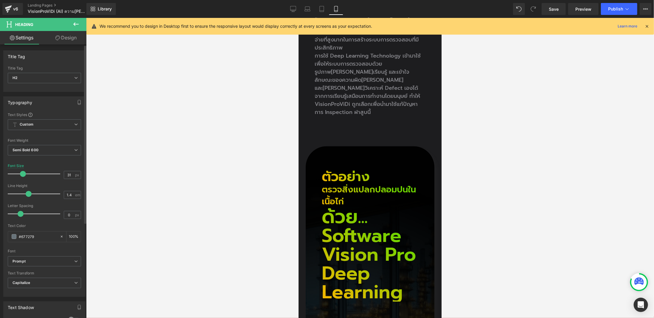
type input "32"
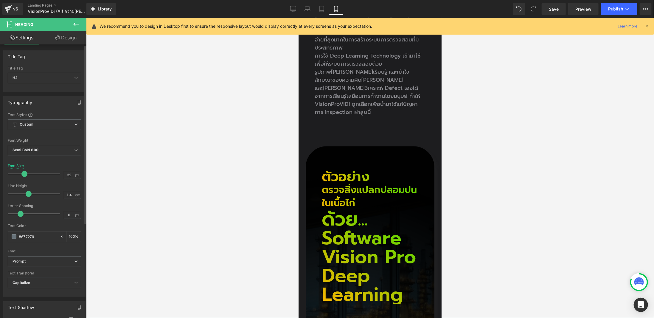
drag, startPoint x: 45, startPoint y: 172, endPoint x: 24, endPoint y: 180, distance: 23.0
click at [24, 180] on div "Font Size 32 px" at bounding box center [44, 174] width 73 height 20
click at [326, 210] on h2 "ด้วย... Software Vision Pro Deep Learning" at bounding box center [370, 257] width 97 height 94
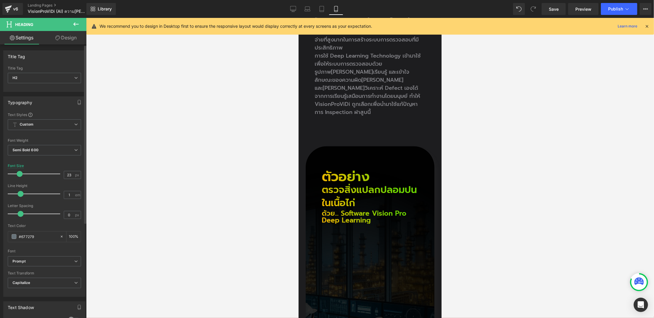
type input "25"
drag, startPoint x: 41, startPoint y: 172, endPoint x: 21, endPoint y: 180, distance: 21.2
click at [21, 180] on div "Font Size 25 px" at bounding box center [44, 174] width 73 height 20
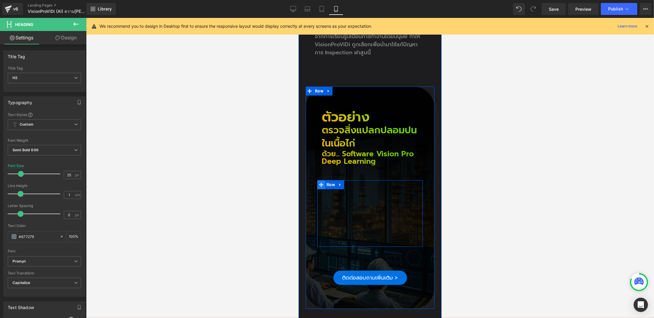
click at [323, 180] on span at bounding box center [321, 184] width 8 height 9
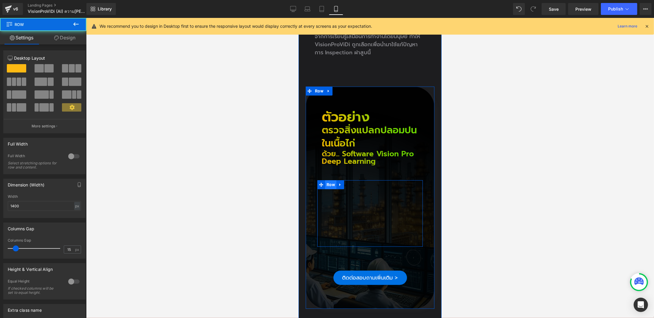
click at [326, 180] on span "Row" at bounding box center [330, 184] width 11 height 9
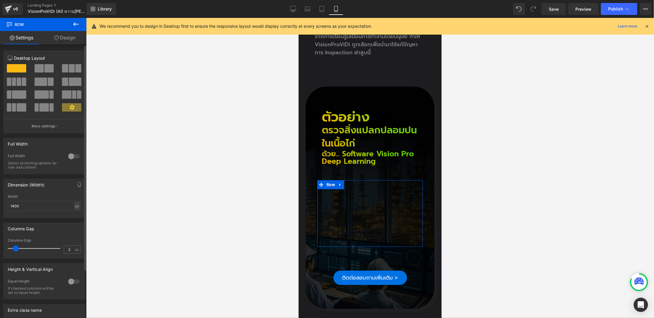
type input "0"
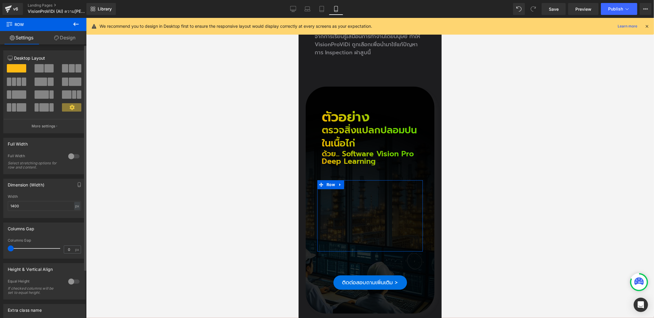
drag, startPoint x: 15, startPoint y: 248, endPoint x: 0, endPoint y: 251, distance: 15.2
click at [0, 251] on div "Columns Gap 0px Columns Gap 0 px" at bounding box center [44, 238] width 89 height 41
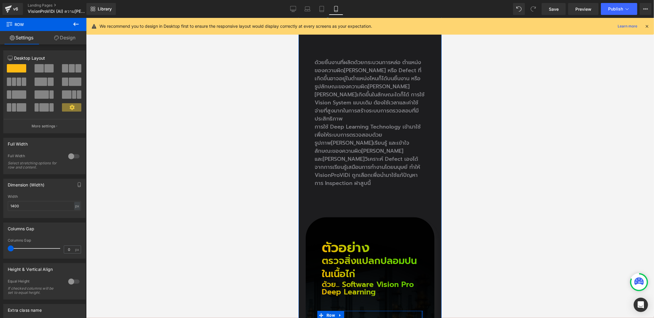
scroll to position [984, 0]
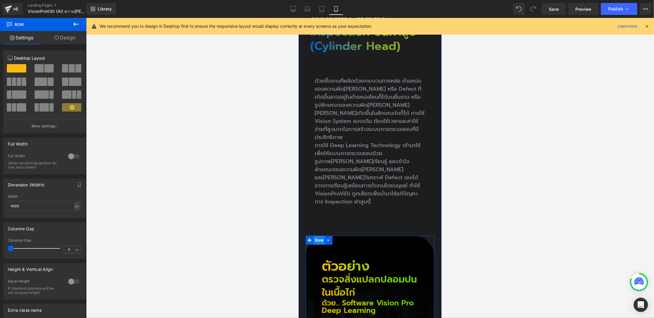
click at [316, 235] on span "Row" at bounding box center [318, 239] width 11 height 9
type input "0"
drag, startPoint x: 16, startPoint y: 248, endPoint x: 0, endPoint y: 252, distance: 16.1
click at [0, 252] on div "Columns Gap 0px Columns Gap 0 px" at bounding box center [44, 238] width 89 height 41
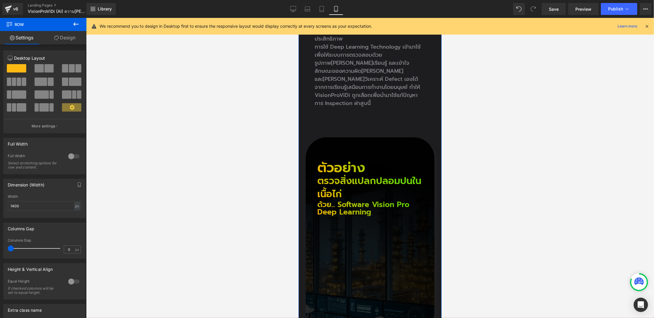
scroll to position [1043, 0]
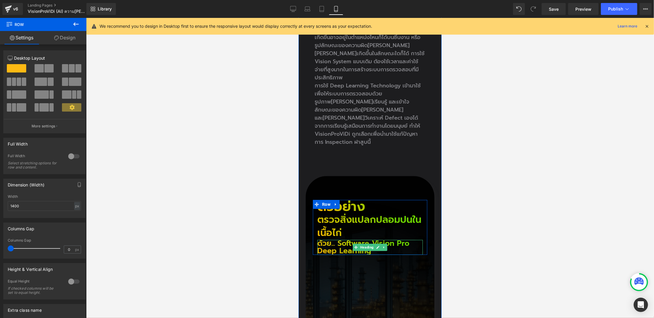
click at [327, 239] on h2 "ด้วย... Software Vision Pro Deep Learning" at bounding box center [370, 246] width 106 height 15
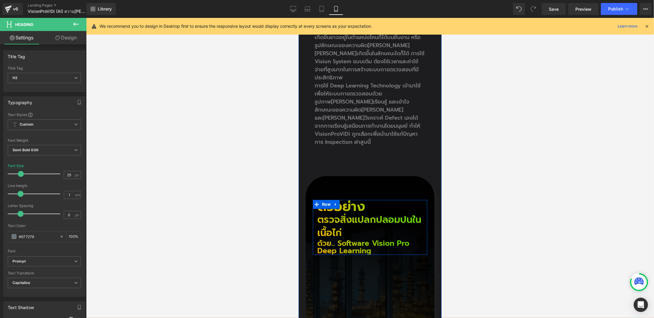
click at [328, 213] on h2 "ตรวจสิ่งแปลกปลอมปนในเนื้อไก่" at bounding box center [370, 226] width 106 height 27
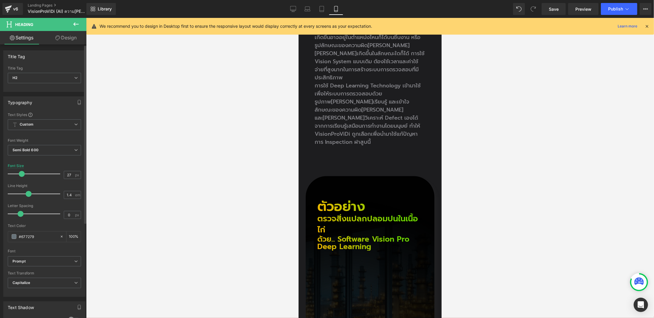
type input "26"
drag, startPoint x: 24, startPoint y: 173, endPoint x: 21, endPoint y: 174, distance: 3.2
click at [21, 174] on span at bounding box center [21, 174] width 6 height 6
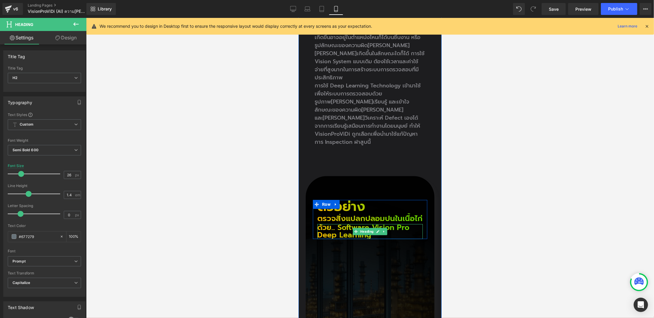
click at [331, 224] on h2 "ด้วย... Software Vision Pro Deep Learning" at bounding box center [370, 231] width 106 height 15
type input "18"
drag, startPoint x: 21, startPoint y: 172, endPoint x: 17, endPoint y: 176, distance: 5.1
click at [17, 176] on div at bounding box center [35, 174] width 49 height 12
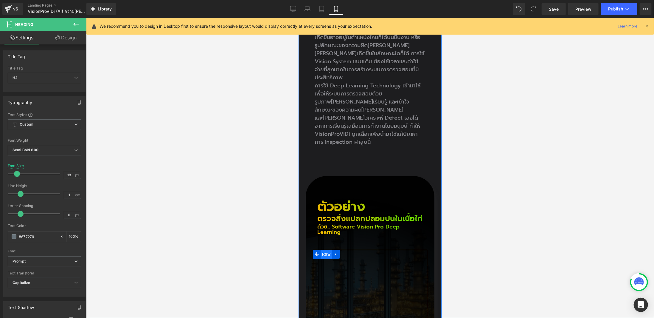
click at [321, 249] on span "Row" at bounding box center [325, 253] width 11 height 9
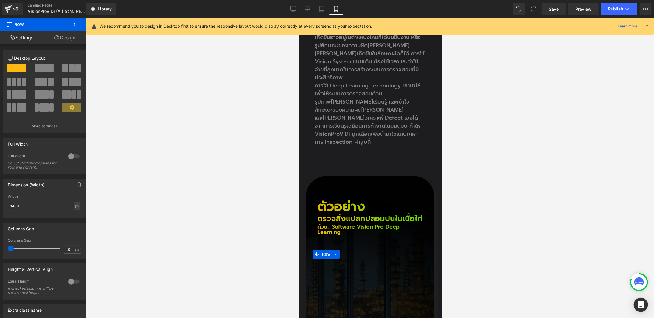
click at [64, 41] on link "Design" at bounding box center [64, 37] width 43 height 13
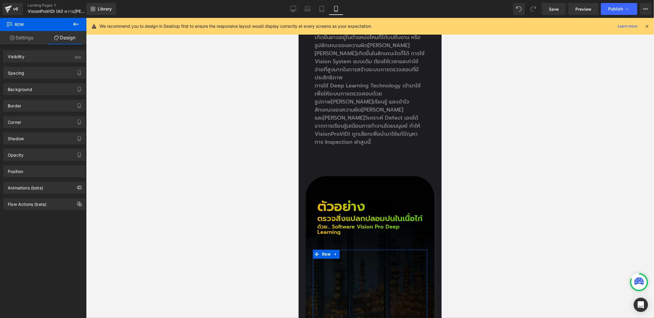
type input "50"
type input "0"
type input "30"
type input "0"
type input "10"
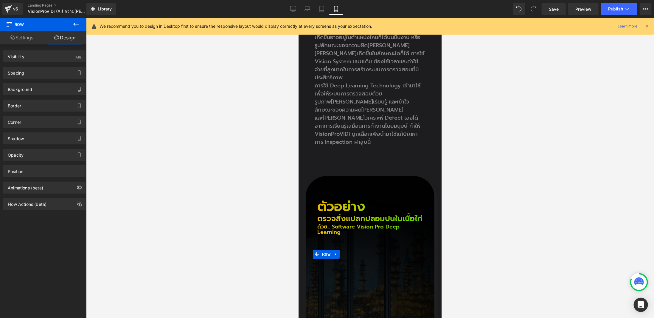
type input "0"
click at [47, 79] on div "Background Color & Image color transparent Color transparent 0 % Image Replace …" at bounding box center [44, 87] width 89 height 16
click at [47, 71] on div "Spacing" at bounding box center [45, 72] width 82 height 11
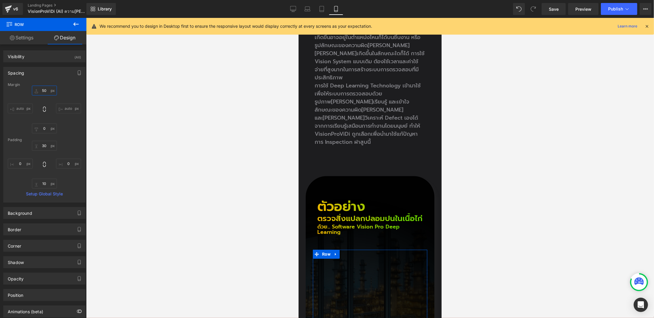
click at [41, 91] on input "50" at bounding box center [44, 91] width 25 height 10
type input "3"
type input "32"
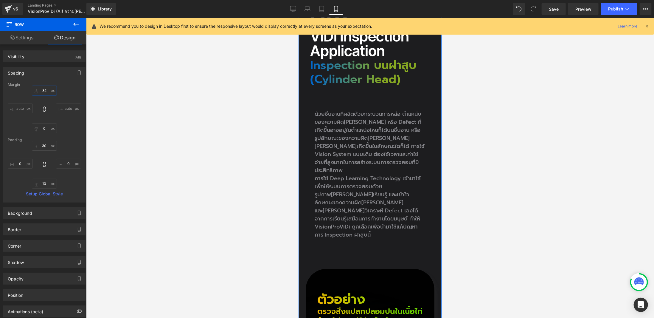
scroll to position [1073, 0]
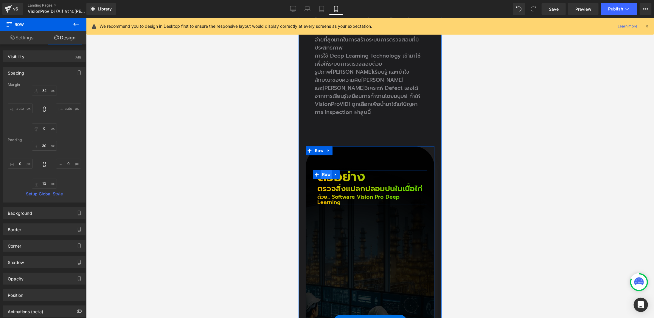
click at [323, 170] on span "Row" at bounding box center [325, 174] width 11 height 9
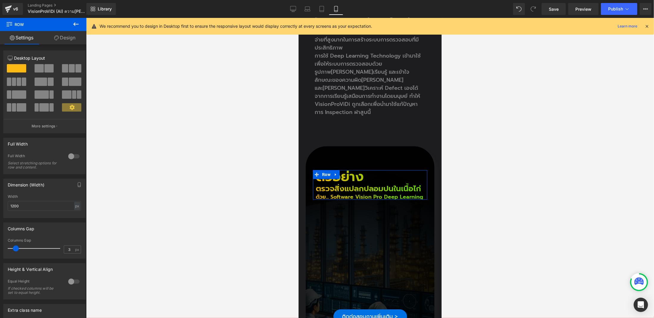
type input "0"
drag, startPoint x: 13, startPoint y: 248, endPoint x: 0, endPoint y: 250, distance: 13.3
click at [0, 250] on div "Columns Gap 0px Columns Gap 0 px" at bounding box center [44, 238] width 89 height 41
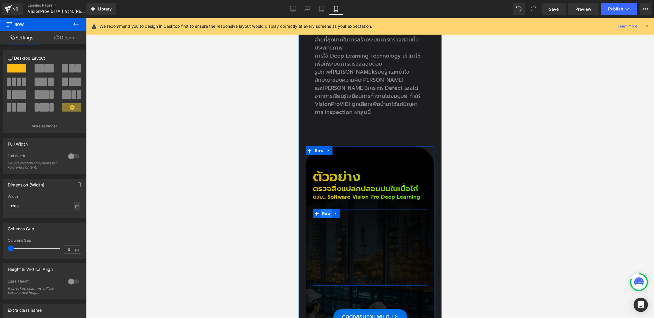
click at [325, 209] on span "Row" at bounding box center [325, 213] width 11 height 9
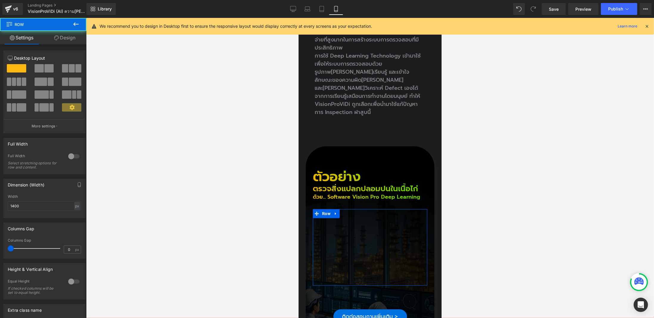
click at [64, 41] on link "Design" at bounding box center [64, 37] width 43 height 13
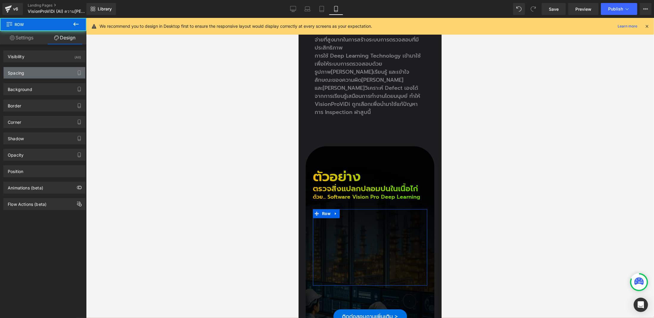
click at [46, 67] on div "Spacing" at bounding box center [45, 72] width 82 height 11
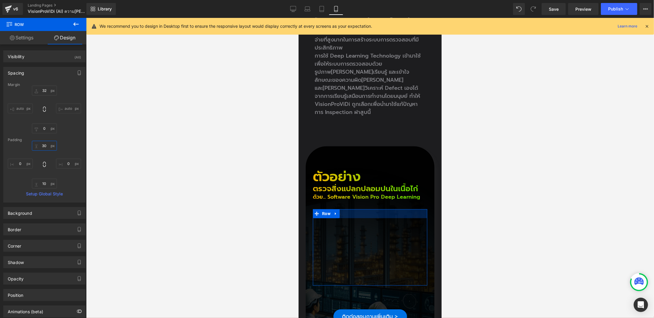
click at [42, 143] on input "30" at bounding box center [44, 146] width 25 height 10
type input "0"
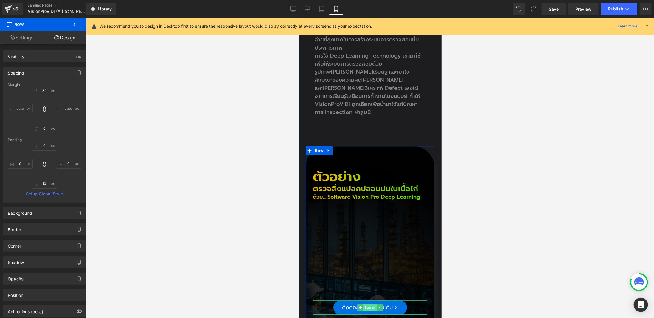
click at [366, 303] on span "Button" at bounding box center [369, 306] width 13 height 7
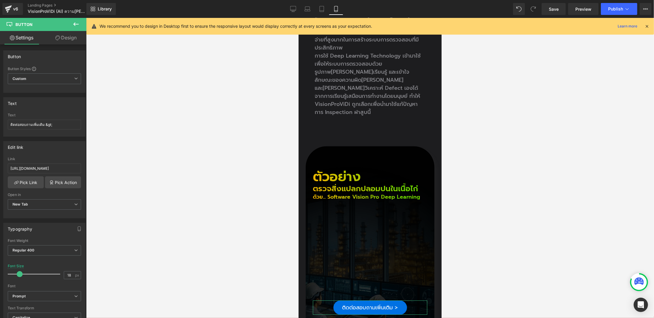
click at [77, 44] on link "Design" at bounding box center [65, 37] width 43 height 13
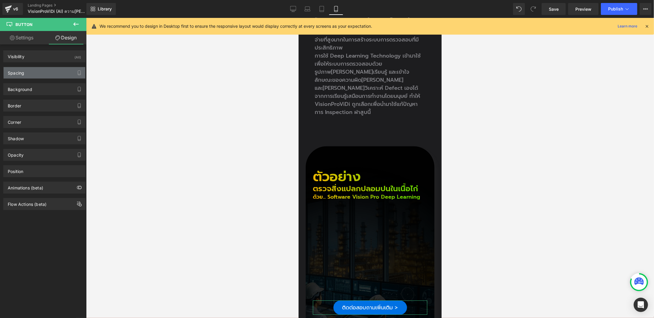
type input "80"
type input "0"
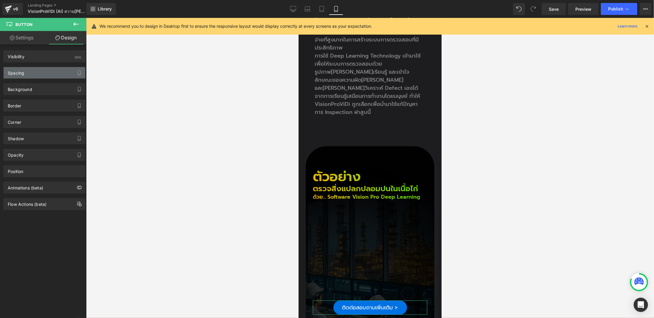
type input "30"
type input "0"
type input "30"
click at [38, 69] on div "Spacing" at bounding box center [45, 72] width 82 height 11
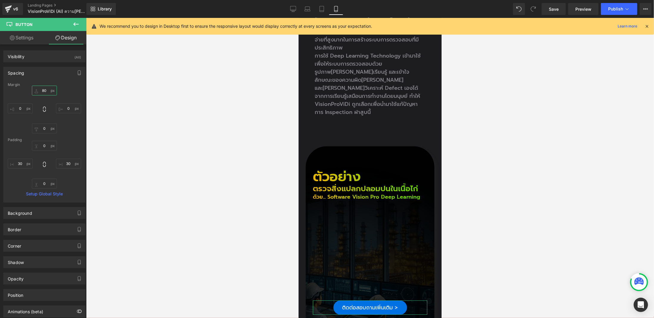
click at [36, 91] on input "80" at bounding box center [44, 91] width 25 height 10
type input "32"
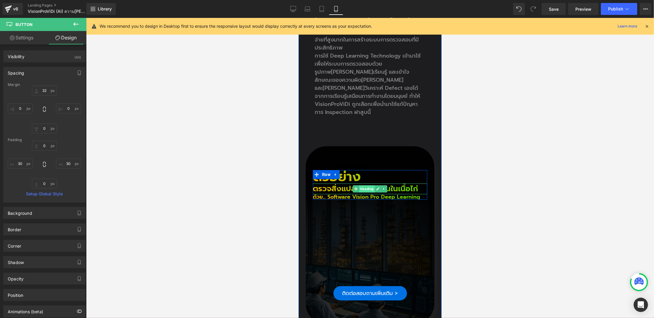
click at [364, 185] on span "Heading" at bounding box center [367, 188] width 16 height 7
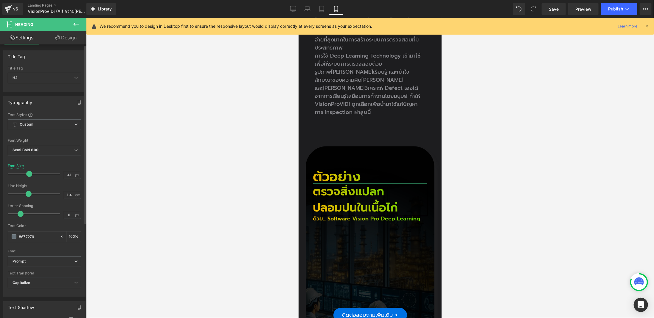
type input "42"
drag, startPoint x: 23, startPoint y: 174, endPoint x: 31, endPoint y: 173, distance: 8.1
click at [31, 173] on span at bounding box center [30, 174] width 6 height 6
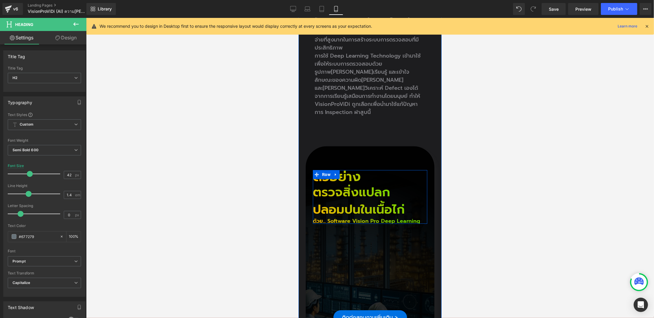
click at [316, 218] on h2 "ด้วย... Software Vision Pro Deep Learning" at bounding box center [370, 220] width 114 height 5
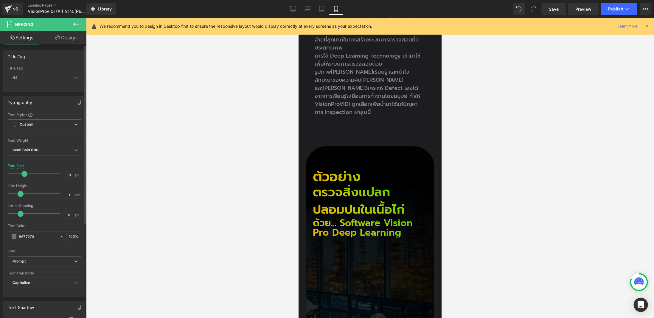
type input "30"
drag, startPoint x: 16, startPoint y: 173, endPoint x: 22, endPoint y: 172, distance: 6.4
click at [22, 172] on span at bounding box center [23, 174] width 6 height 6
click at [313, 183] on h2 "ตรวจสิ่งแปลกปลอมปนในเนื้อไก่" at bounding box center [370, 200] width 114 height 35
click at [539, 143] on div at bounding box center [370, 168] width 568 height 300
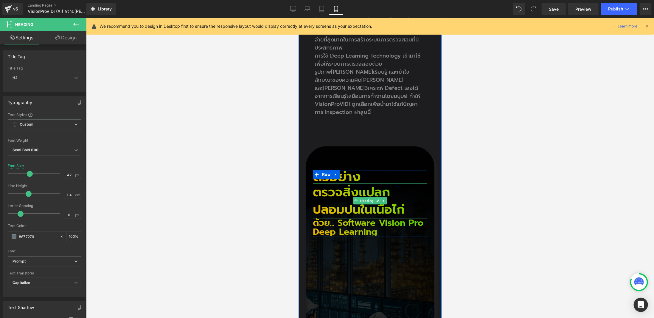
click at [325, 183] on h2 "ตรวจสิ่งแปลกปลอมปนในเนื้อไก่" at bounding box center [370, 200] width 114 height 35
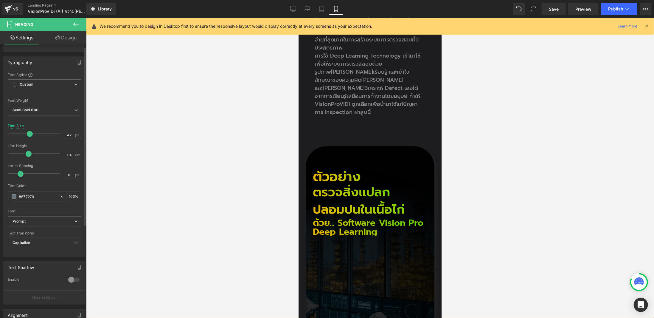
scroll to position [0, 0]
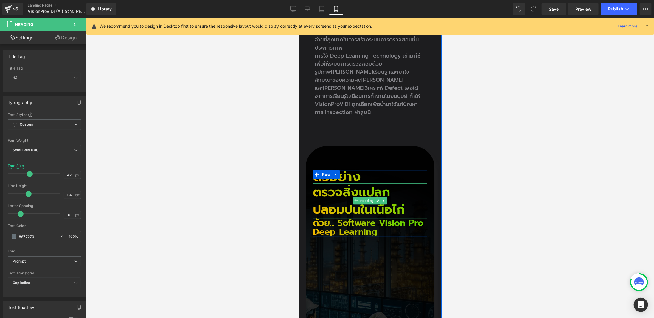
click at [298, 18] on div at bounding box center [298, 18] width 0 height 0
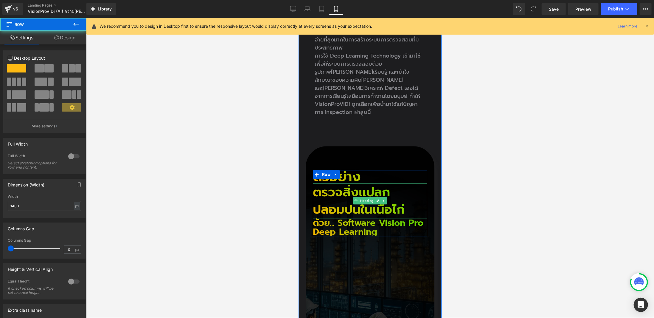
click at [320, 183] on h2 "ตรวจสิ่งแปลกปลอมปนในเนื้อไก่" at bounding box center [370, 200] width 114 height 35
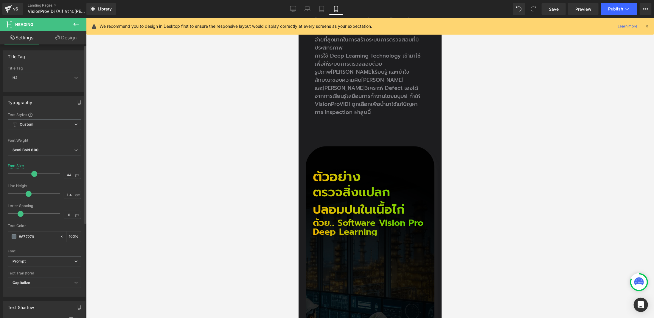
type input "51"
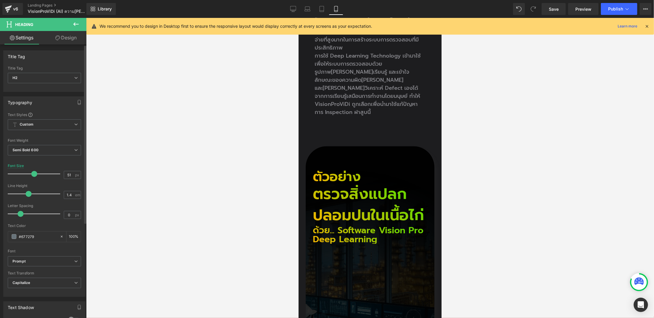
drag, startPoint x: 29, startPoint y: 173, endPoint x: 34, endPoint y: 174, distance: 4.8
click at [34, 174] on span at bounding box center [34, 174] width 6 height 6
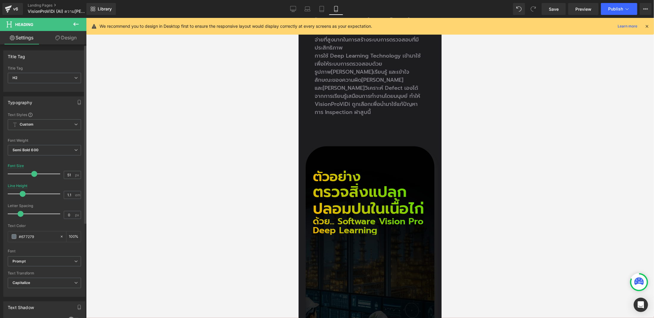
drag, startPoint x: 27, startPoint y: 193, endPoint x: 21, endPoint y: 194, distance: 5.4
click at [21, 194] on span at bounding box center [23, 194] width 6 height 6
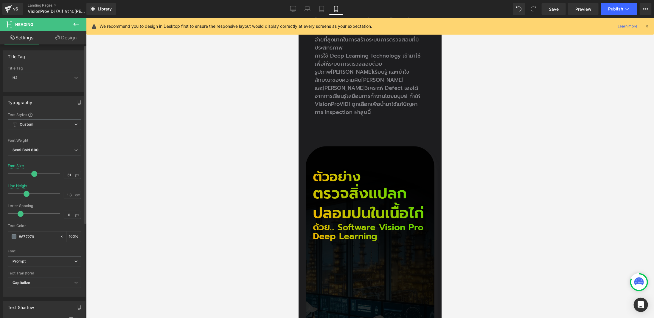
type input "1.4"
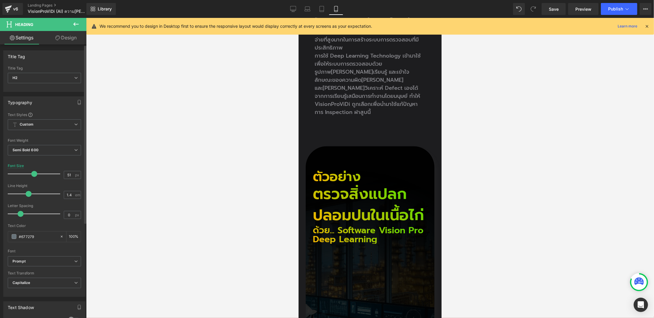
drag, startPoint x: 21, startPoint y: 194, endPoint x: 27, endPoint y: 194, distance: 6.0
click at [27, 194] on span at bounding box center [29, 194] width 6 height 6
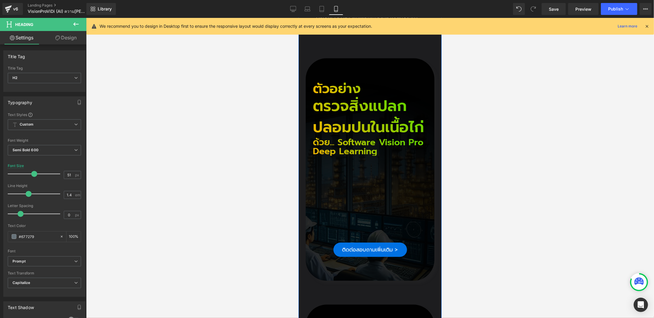
scroll to position [1133, 0]
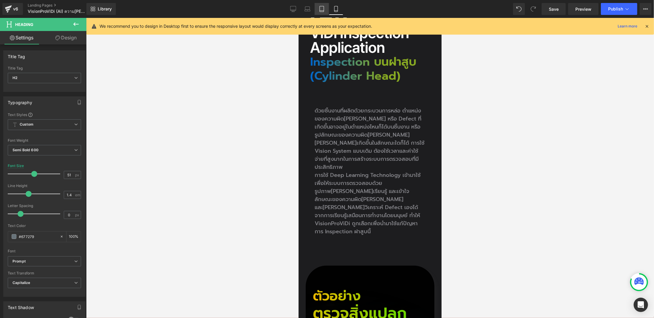
click at [320, 10] on icon at bounding box center [322, 9] width 4 height 6
type input "44"
type input "100"
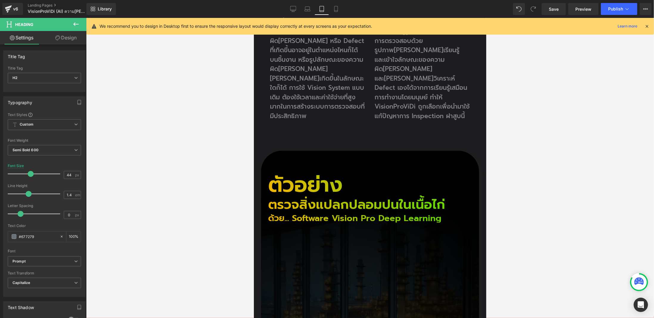
scroll to position [1202, 0]
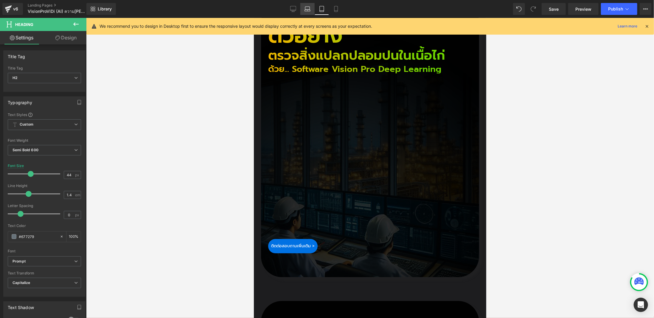
click at [311, 11] on link "Laptop" at bounding box center [307, 9] width 14 height 12
type input "56"
type input "100"
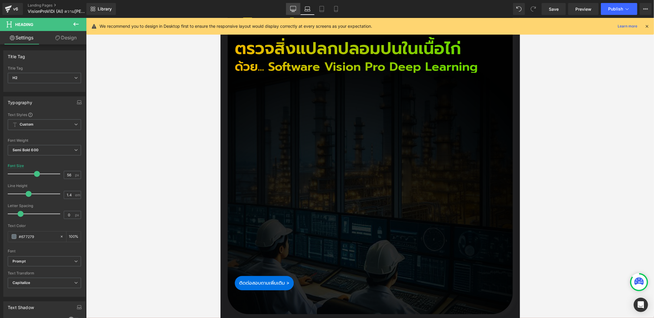
click at [291, 8] on icon at bounding box center [293, 9] width 6 height 6
type input "73"
type input "100"
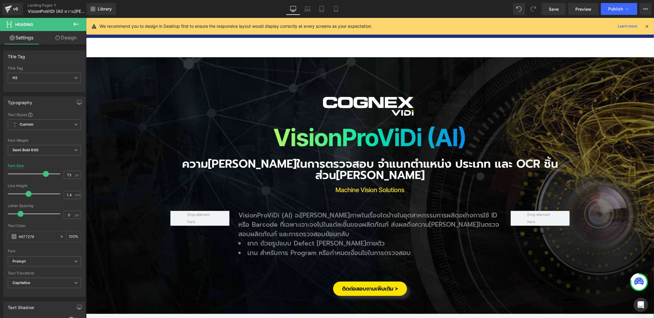
scroll to position [0, 0]
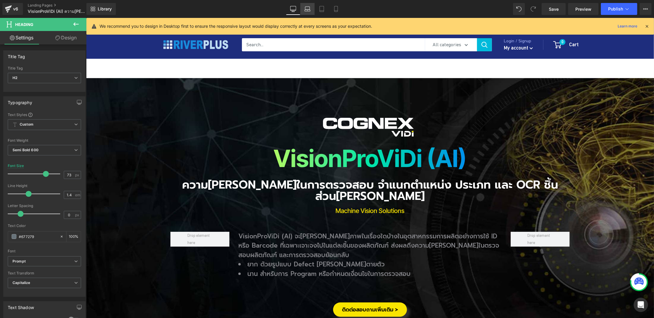
click at [305, 7] on icon at bounding box center [308, 9] width 6 height 6
type input "56"
type input "100"
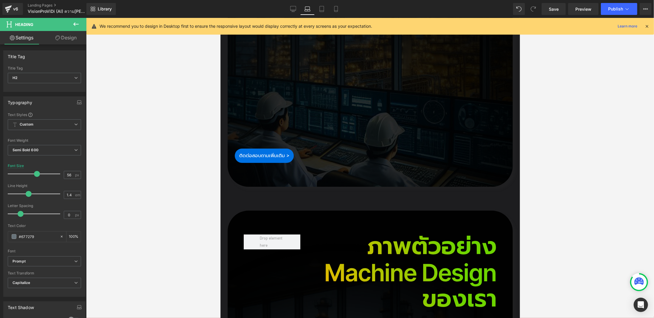
scroll to position [1073, 0]
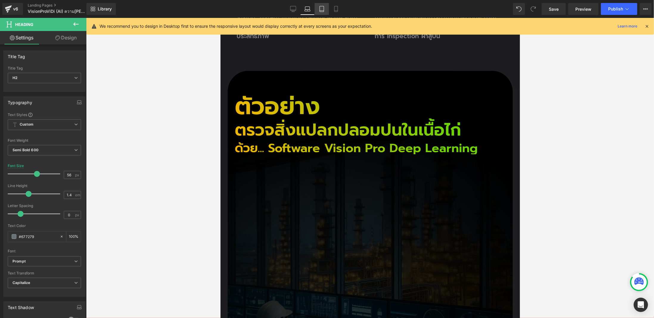
click at [326, 13] on link "Tablet" at bounding box center [322, 9] width 14 height 12
type input "44"
type input "100"
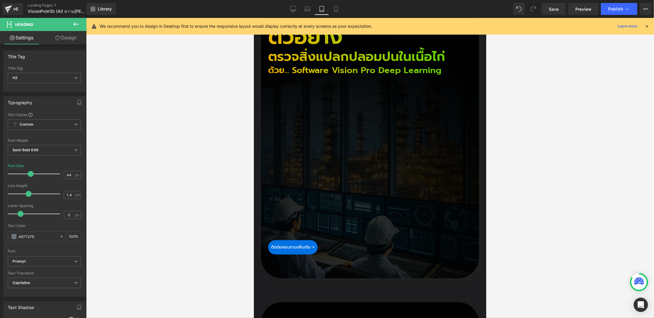
scroll to position [1120, 0]
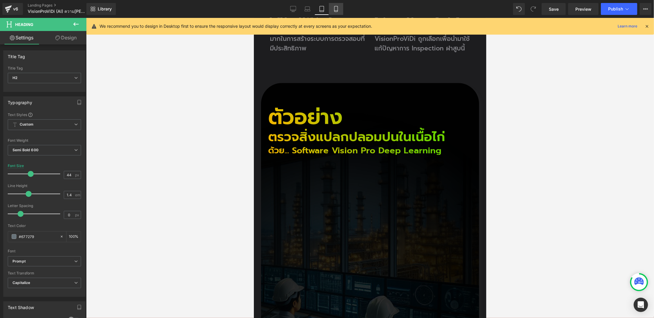
click at [338, 4] on link "Mobile" at bounding box center [336, 9] width 14 height 12
type input "51"
type input "100"
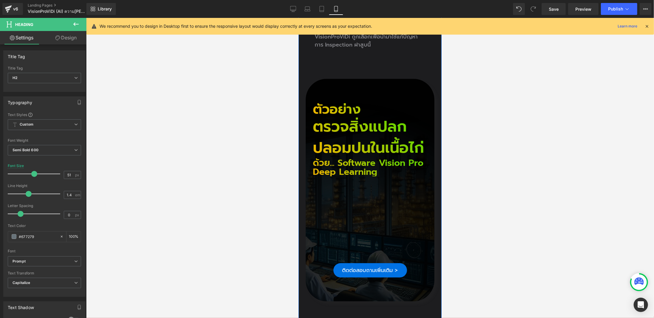
scroll to position [1051, 0]
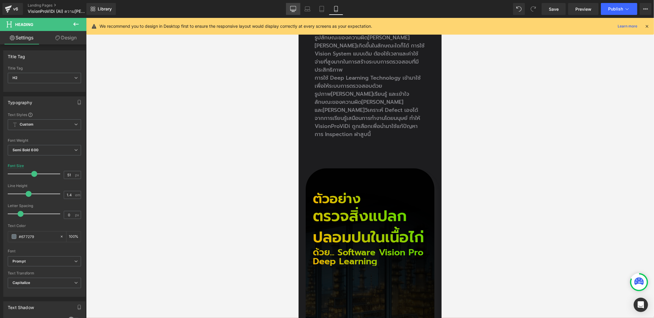
click at [297, 10] on link "Desktop" at bounding box center [293, 9] width 14 height 12
type input "73"
type input "100"
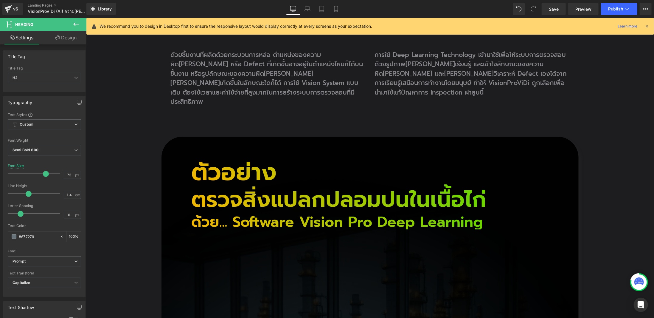
scroll to position [1049, 0]
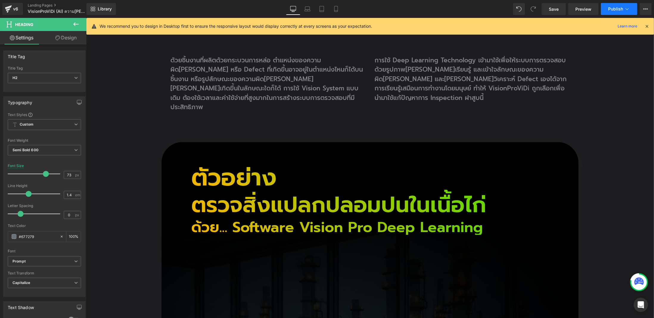
click at [628, 8] on icon at bounding box center [627, 9] width 6 height 6
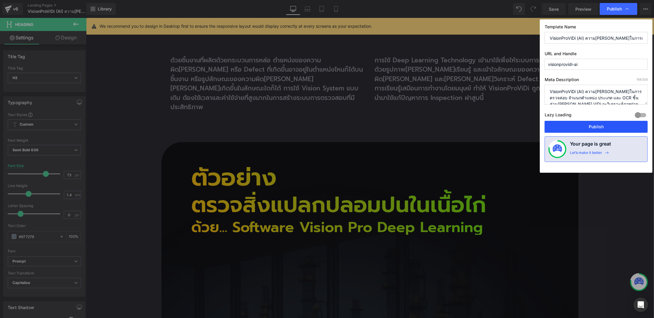
click at [605, 126] on button "Publish" at bounding box center [596, 127] width 103 height 12
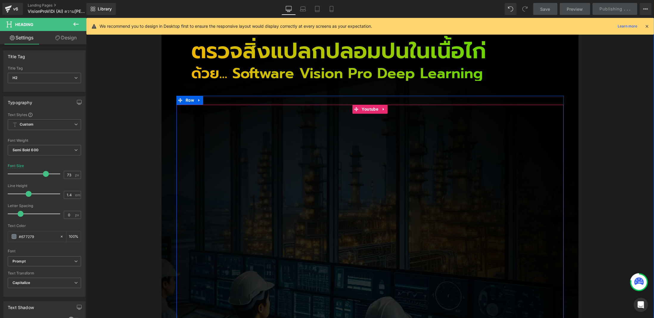
scroll to position [1139, 0]
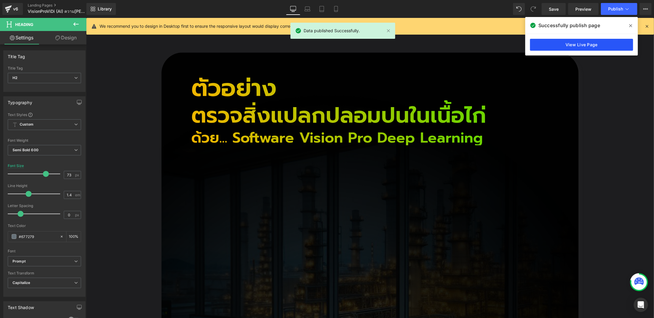
click at [588, 45] on link "View Live Page" at bounding box center [581, 45] width 103 height 12
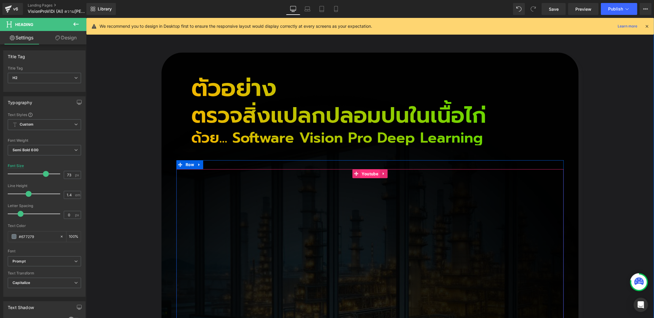
click at [366, 169] on span "Youtube" at bounding box center [370, 173] width 20 height 9
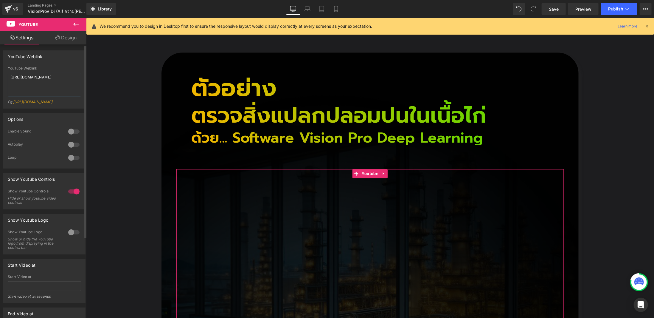
click at [74, 149] on div at bounding box center [74, 145] width 14 height 10
click at [625, 9] on button "Publish" at bounding box center [619, 9] width 36 height 12
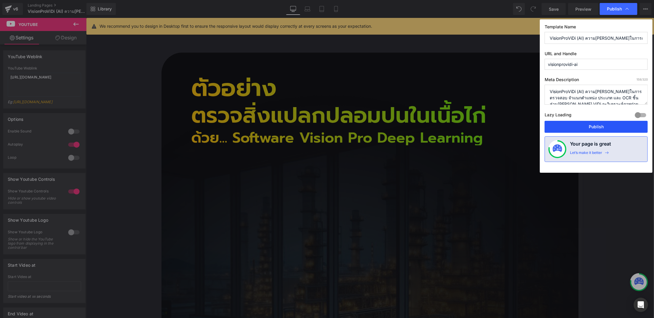
drag, startPoint x: 605, startPoint y: 127, endPoint x: 433, endPoint y: 100, distance: 174.4
click at [605, 127] on button "Publish" at bounding box center [596, 127] width 103 height 12
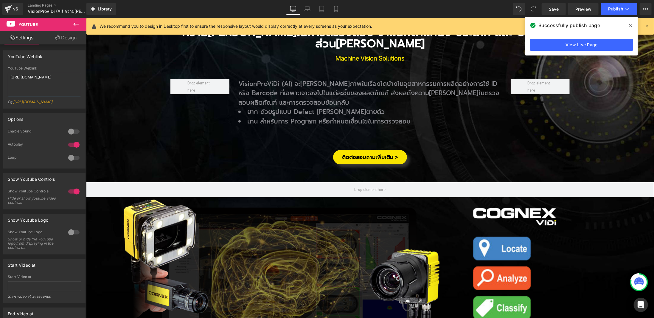
scroll to position [0, 0]
